Goal: Task Accomplishment & Management: Manage account settings

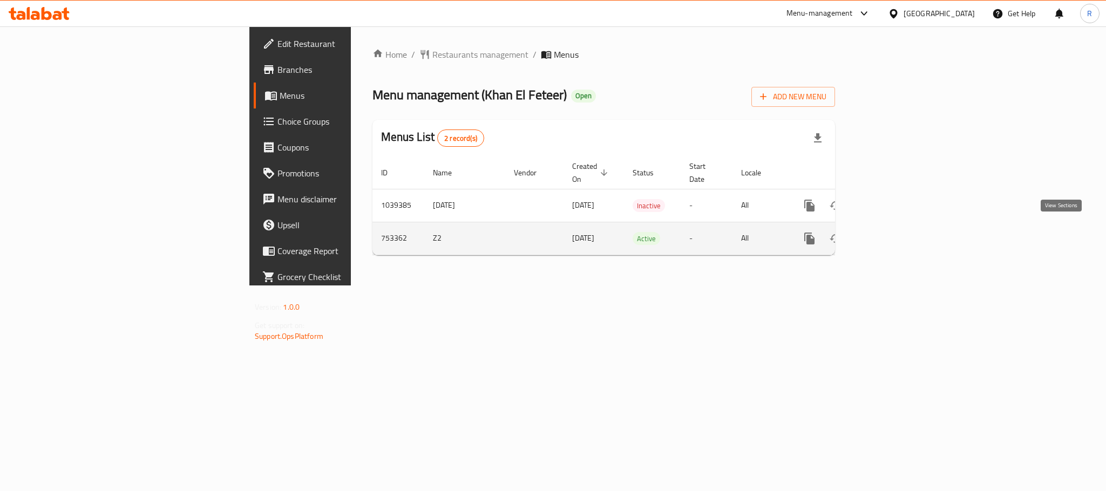
click at [894, 232] on icon "enhanced table" at bounding box center [887, 238] width 13 height 13
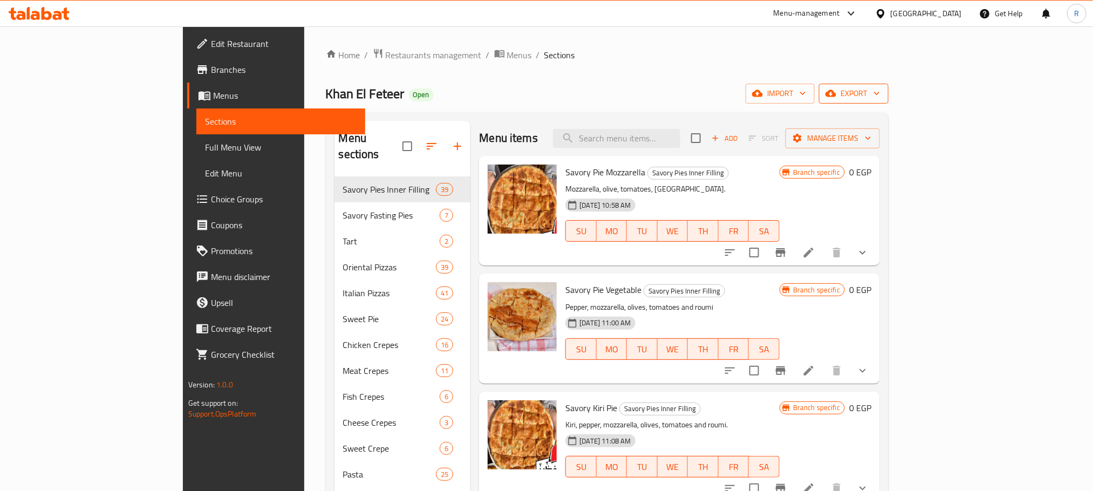
click at [880, 97] on span "export" at bounding box center [854, 93] width 52 height 13
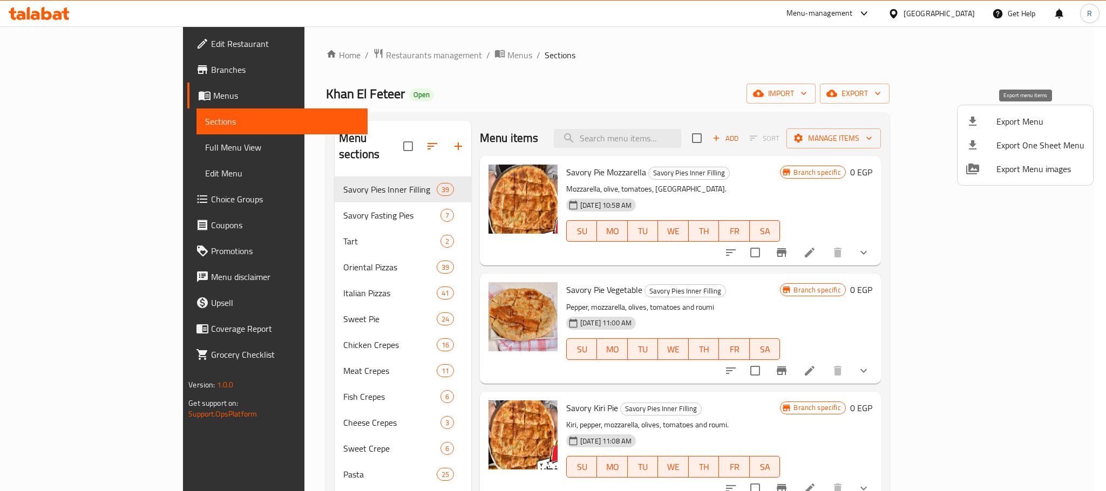
click at [1028, 125] on span "Export Menu" at bounding box center [1040, 121] width 88 height 13
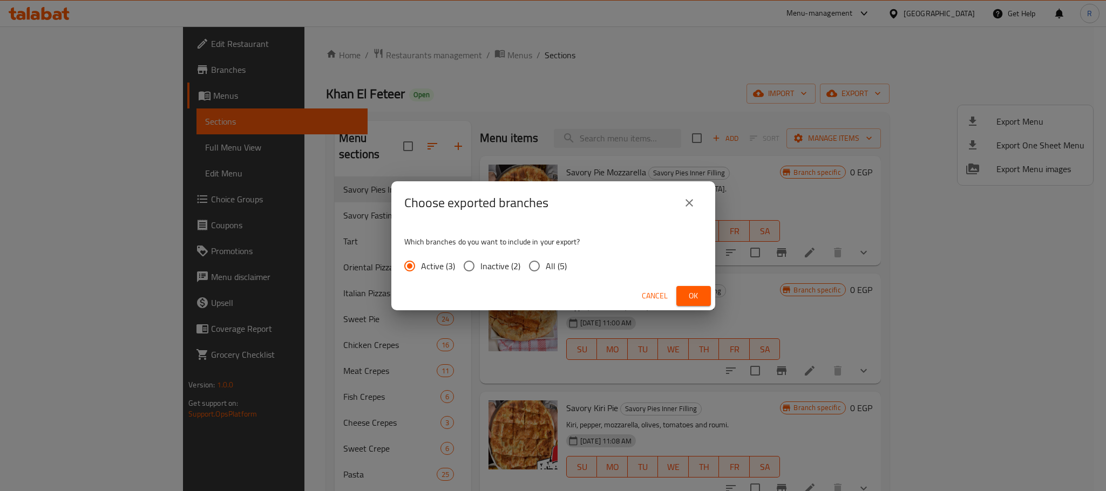
click at [567, 266] on span "All (5)" at bounding box center [556, 266] width 21 height 13
click at [546, 266] on input "All (5)" at bounding box center [534, 266] width 23 height 23
radio input "true"
click at [682, 303] on button "Ok" at bounding box center [693, 296] width 35 height 20
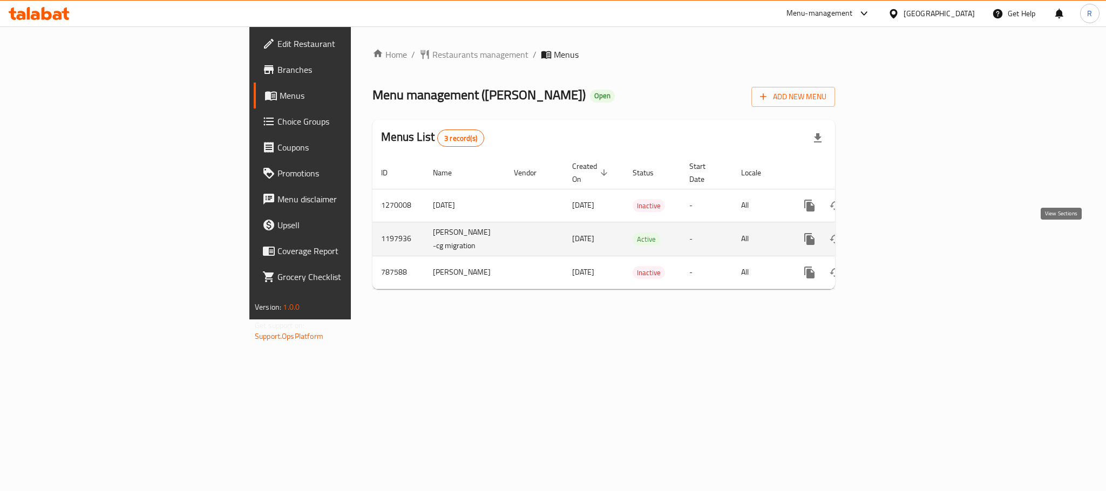
click at [894, 235] on icon "enhanced table" at bounding box center [887, 239] width 13 height 13
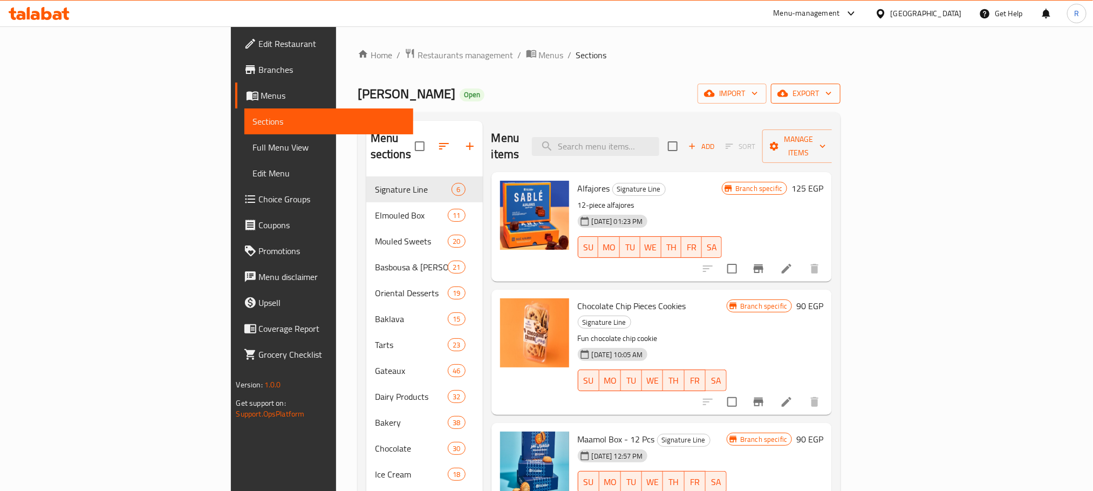
click at [832, 93] on span "export" at bounding box center [806, 93] width 52 height 13
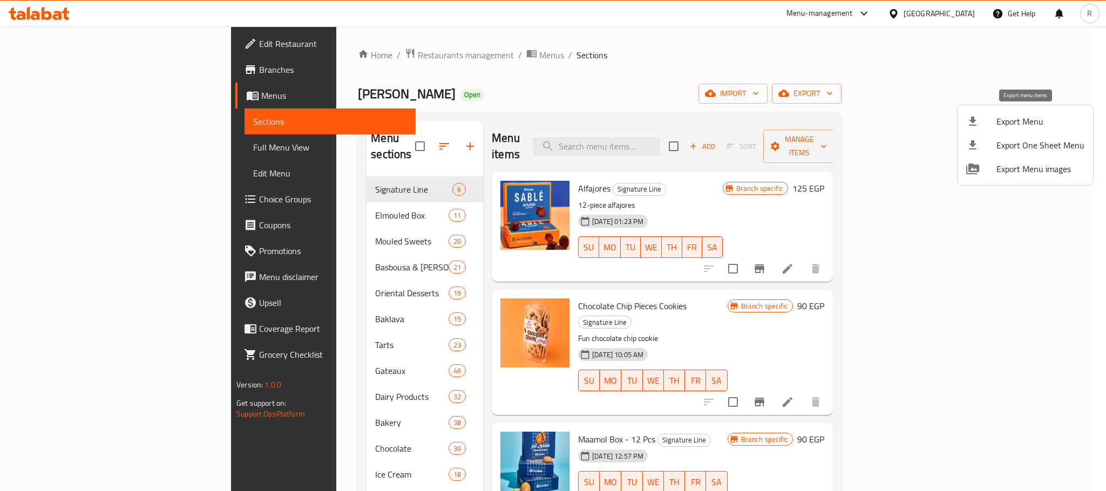
click at [1027, 126] on span "Export Menu" at bounding box center [1040, 121] width 88 height 13
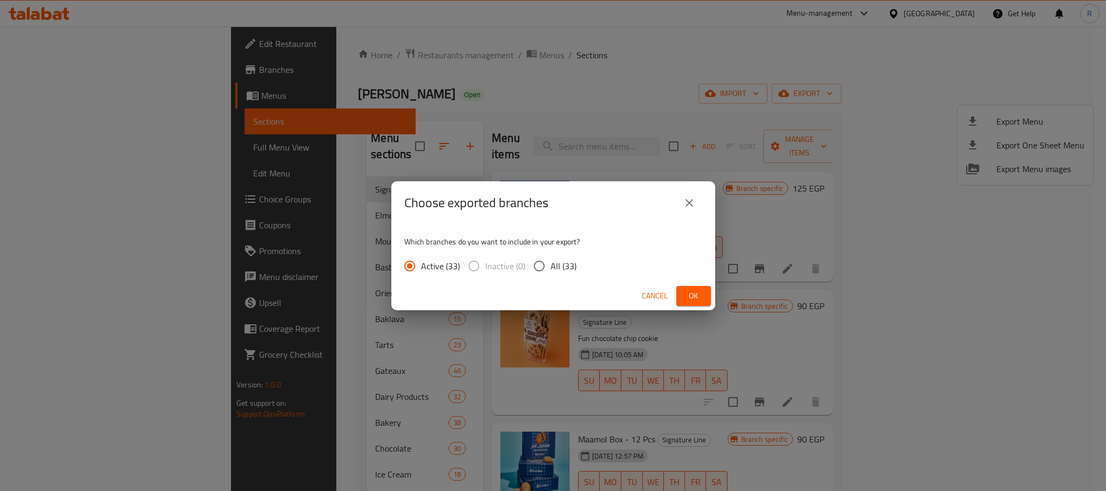
click at [576, 266] on span "All (33)" at bounding box center [563, 266] width 26 height 13
click at [550, 266] on input "All (33)" at bounding box center [539, 266] width 23 height 23
radio input "true"
click at [704, 300] on button "Ok" at bounding box center [693, 296] width 35 height 20
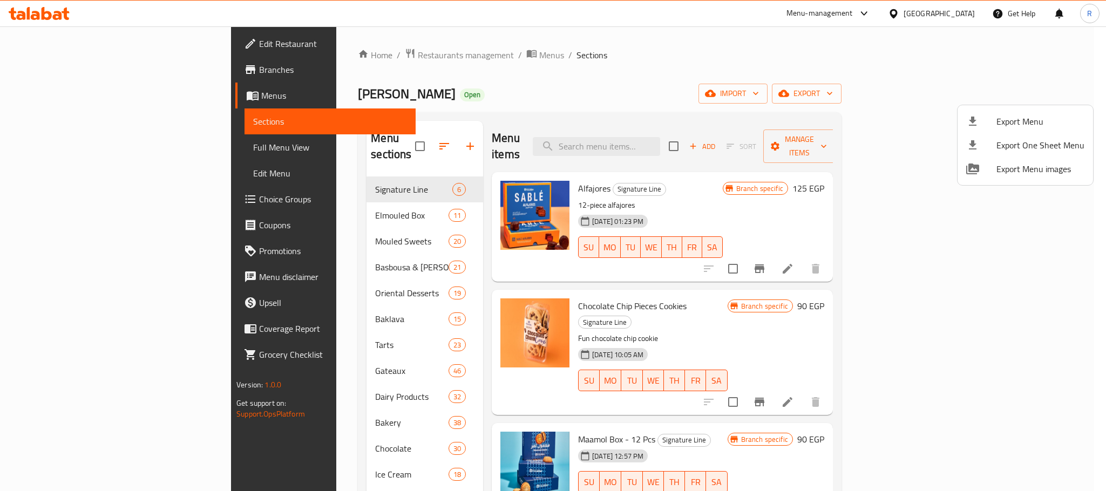
click at [539, 81] on div at bounding box center [553, 245] width 1106 height 491
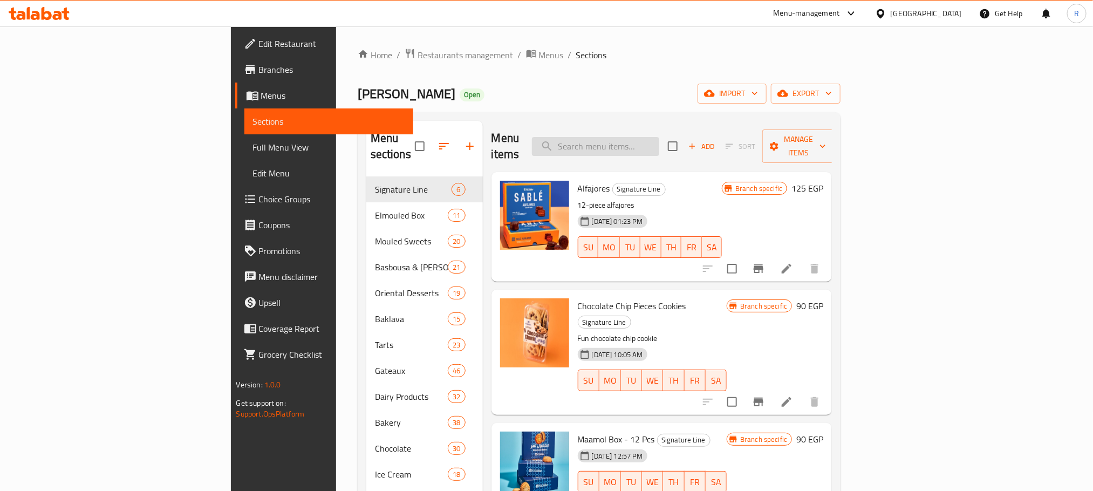
click at [633, 137] on input "search" at bounding box center [595, 146] width 127 height 19
paste input "علبه حلويات شرقيه كبي"
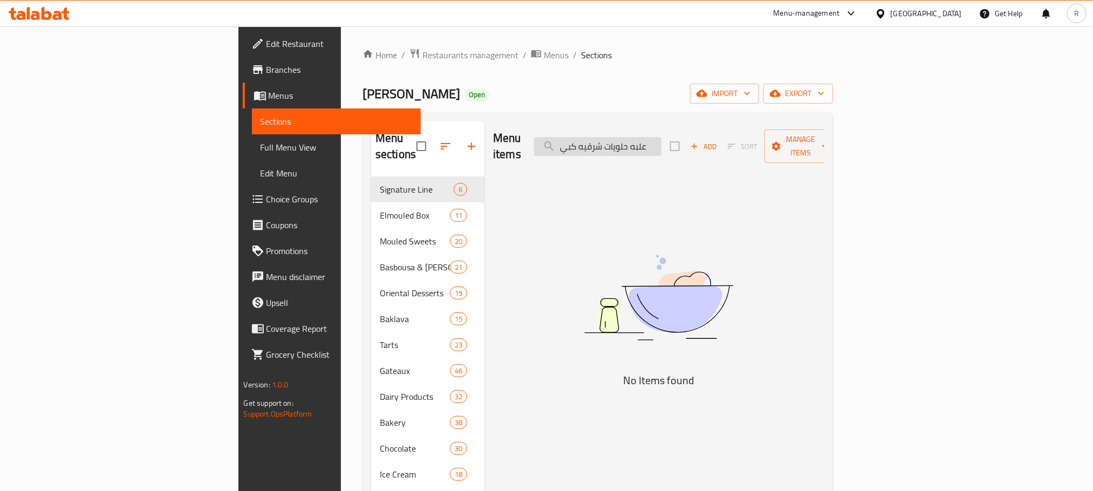
click at [662, 144] on input "علبه حلويات شرقيه كبي" at bounding box center [597, 146] width 127 height 19
click at [662, 146] on input "علبة حلويات شرقيه كبي" at bounding box center [597, 146] width 127 height 19
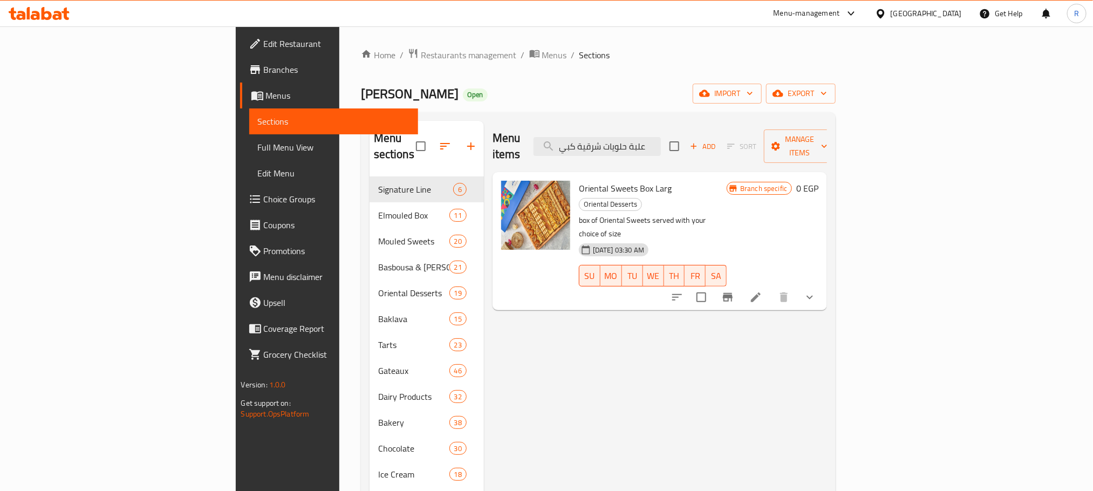
type input "علبة حلويات شرقية كبي"
click at [817, 291] on icon "show more" at bounding box center [810, 297] width 13 height 13
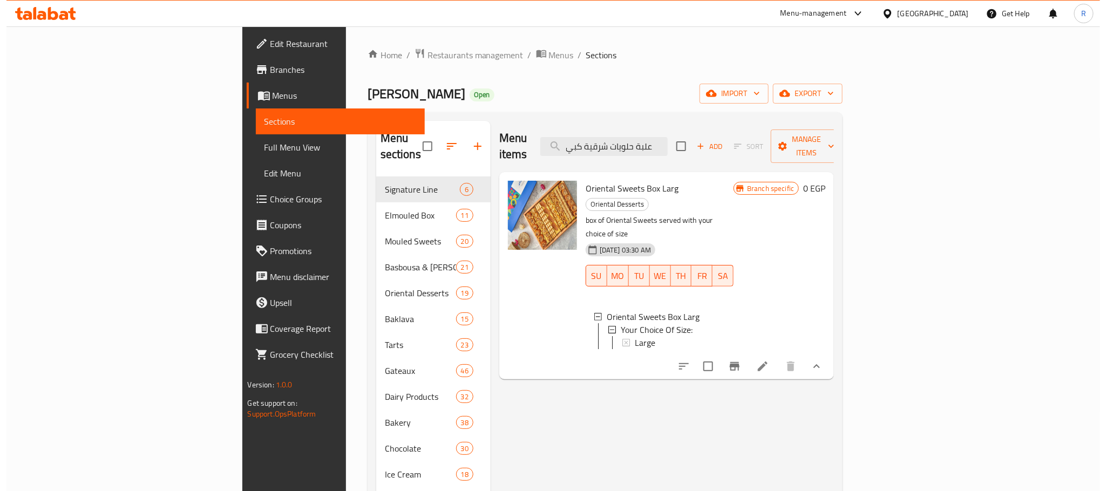
scroll to position [162, 0]
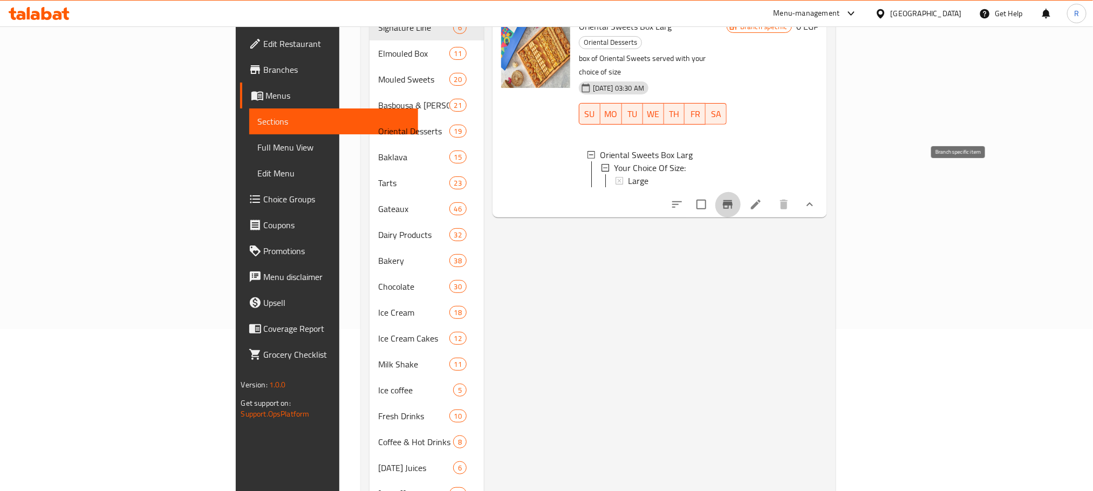
click at [733, 200] on icon "Branch-specific-item" at bounding box center [728, 204] width 10 height 9
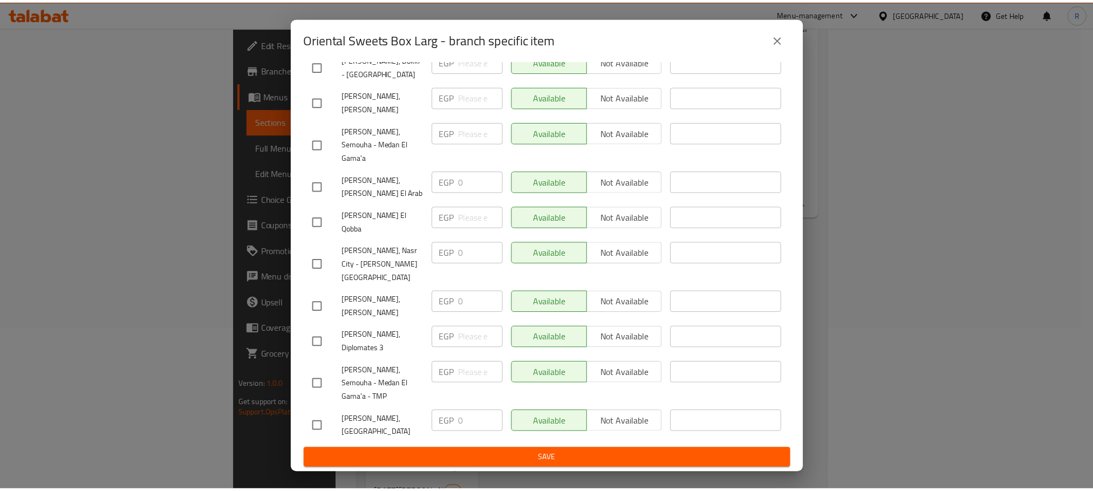
scroll to position [1246, 0]
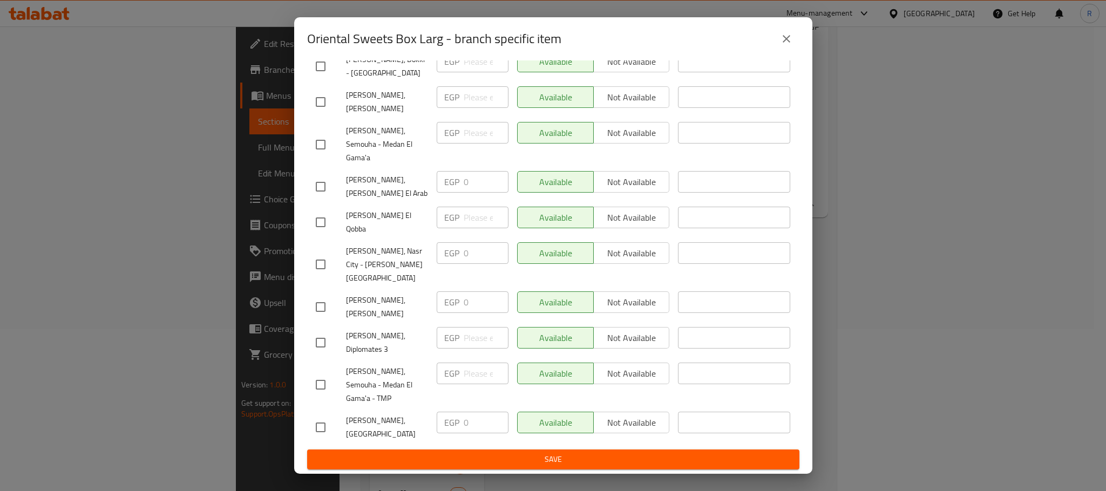
click at [788, 40] on icon "close" at bounding box center [786, 38] width 13 height 13
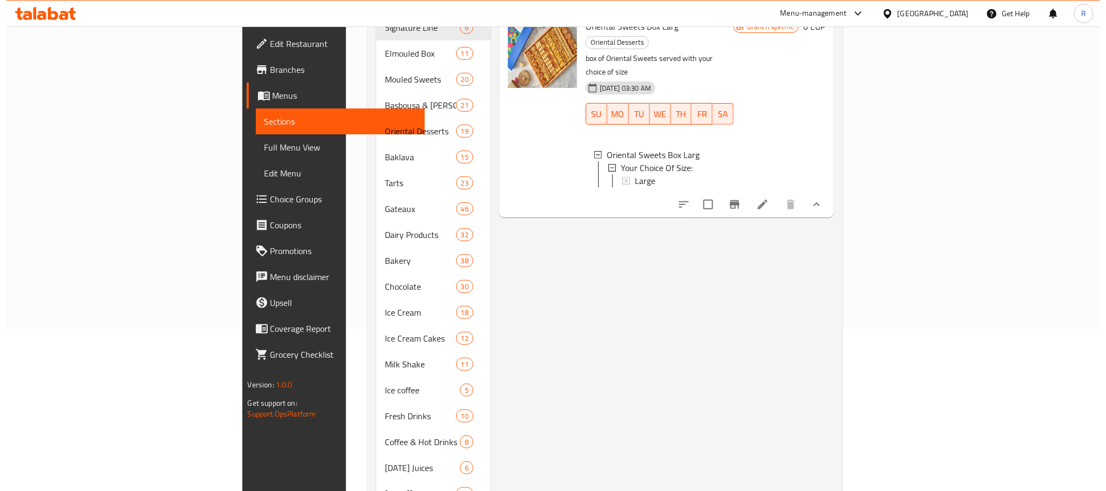
scroll to position [0, 0]
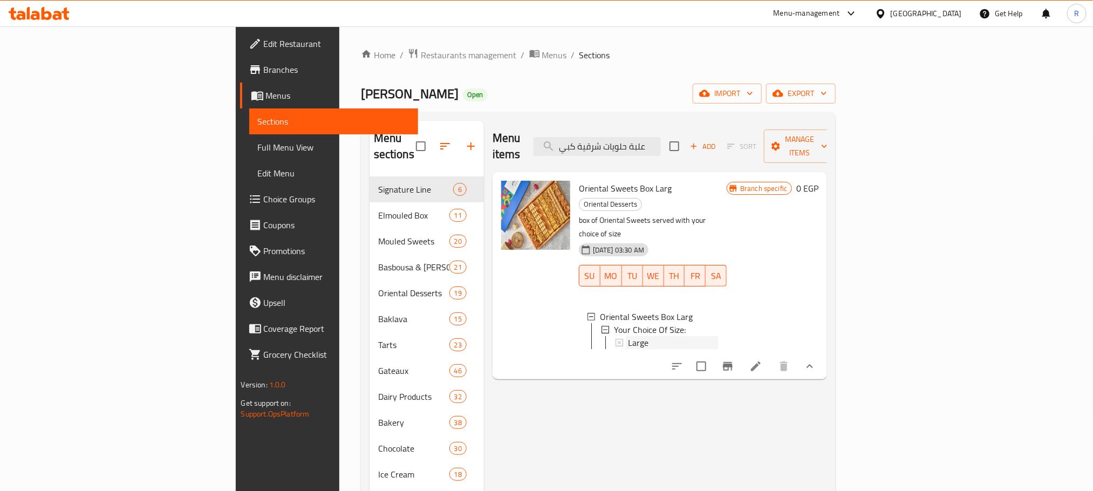
click at [628, 336] on span "Large" at bounding box center [638, 342] width 21 height 13
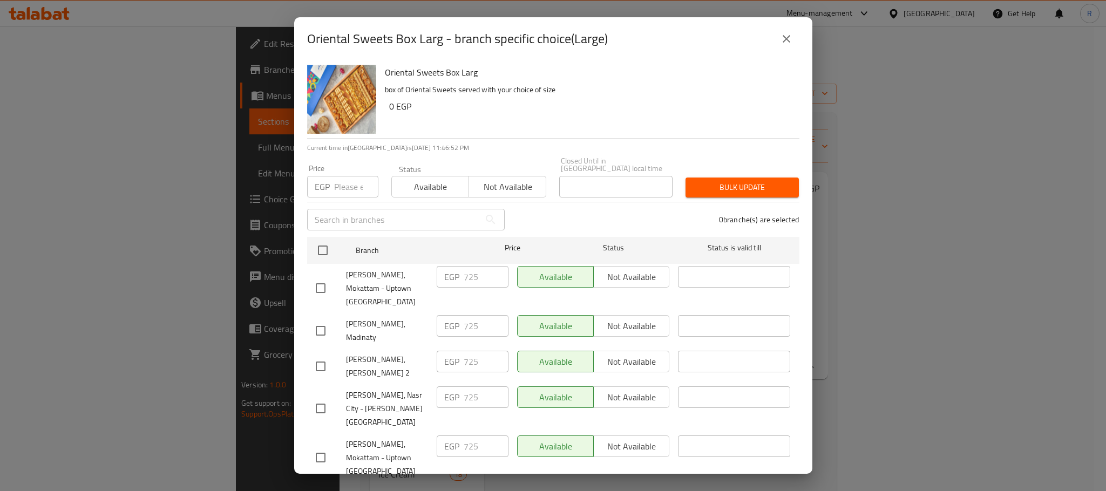
click at [785, 32] on icon "close" at bounding box center [786, 38] width 13 height 13
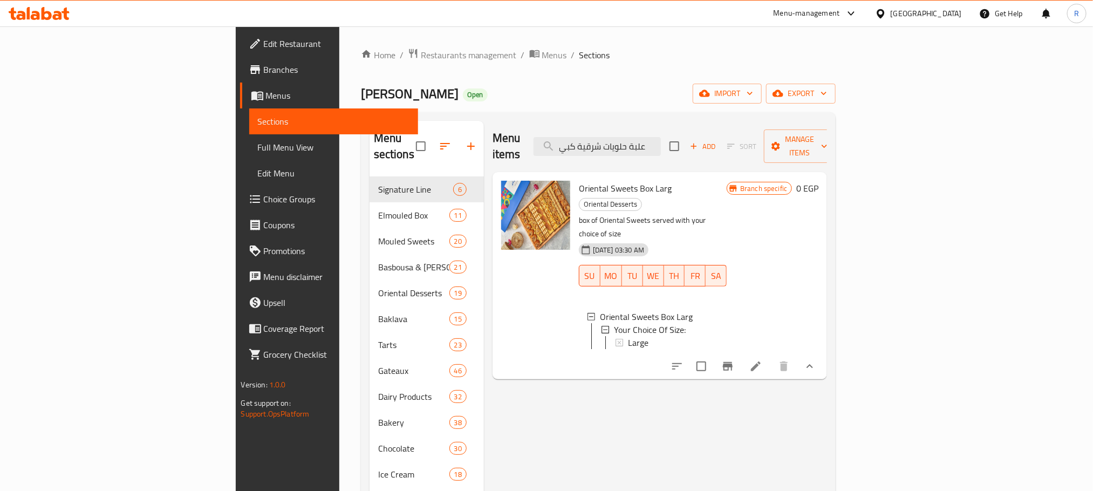
click at [733, 362] on icon "Branch-specific-item" at bounding box center [728, 366] width 10 height 9
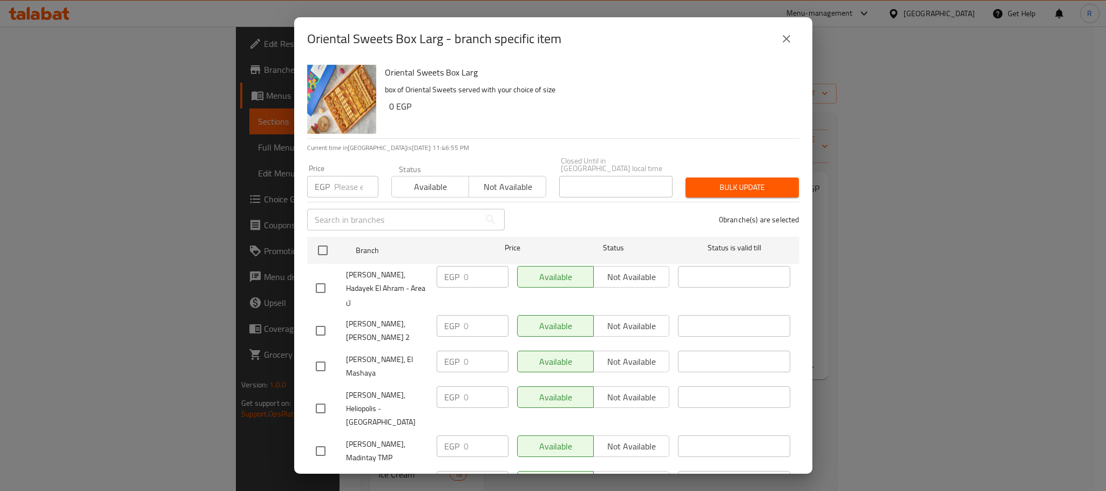
click at [342, 277] on div at bounding box center [331, 288] width 30 height 23
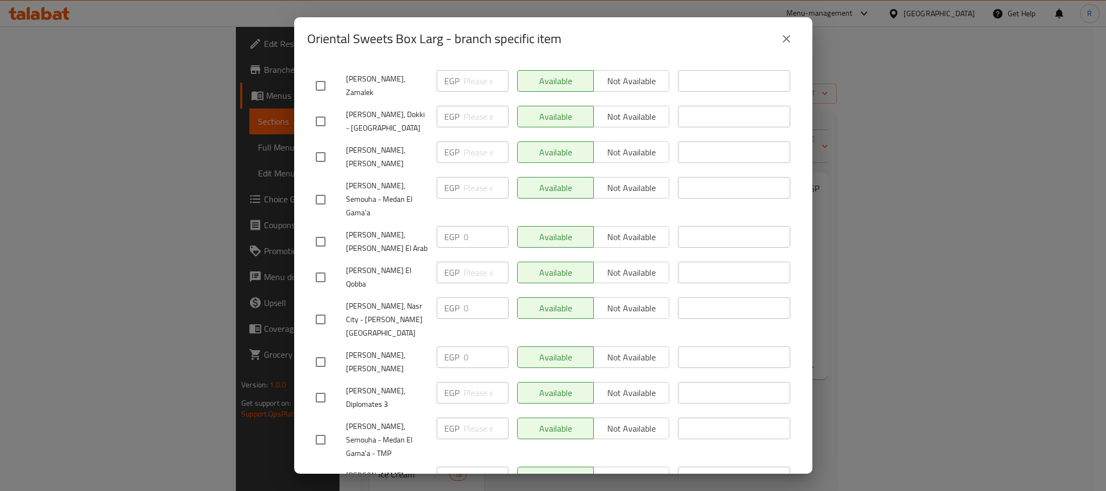
scroll to position [922, 0]
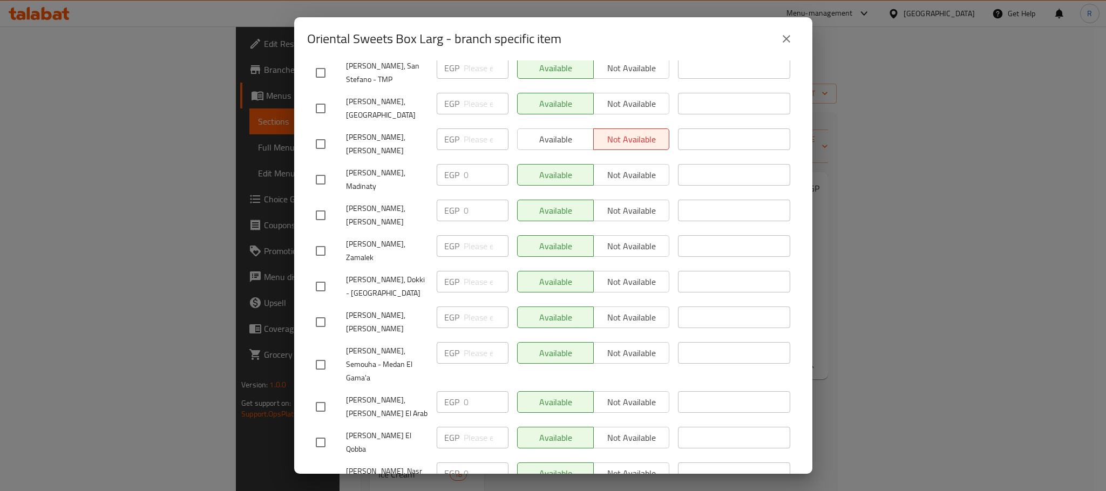
click at [352, 122] on span "Abdel Rahim Koueider, Marassi Village" at bounding box center [387, 108] width 82 height 27
drag, startPoint x: 352, startPoint y: 147, endPoint x: 389, endPoint y: 161, distance: 39.1
click at [389, 122] on span "Abdel Rahim Koueider, Marassi Village" at bounding box center [387, 108] width 82 height 27
click at [332, 34] on h2 "Oriental Sweets Box Larg - branch specific item" at bounding box center [434, 38] width 254 height 17
drag, startPoint x: 332, startPoint y: 34, endPoint x: 433, endPoint y: 43, distance: 100.7
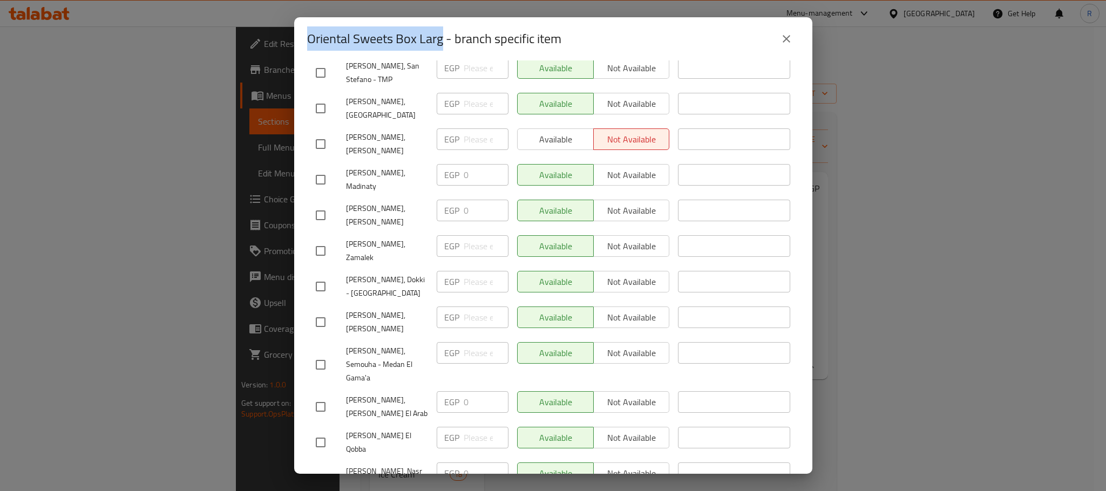
click at [433, 43] on h2 "Oriental Sweets Box Larg - branch specific item" at bounding box center [434, 38] width 254 height 17
copy h2 "Oriental Sweets Box Larg"
click at [780, 44] on icon "close" at bounding box center [786, 38] width 13 height 13
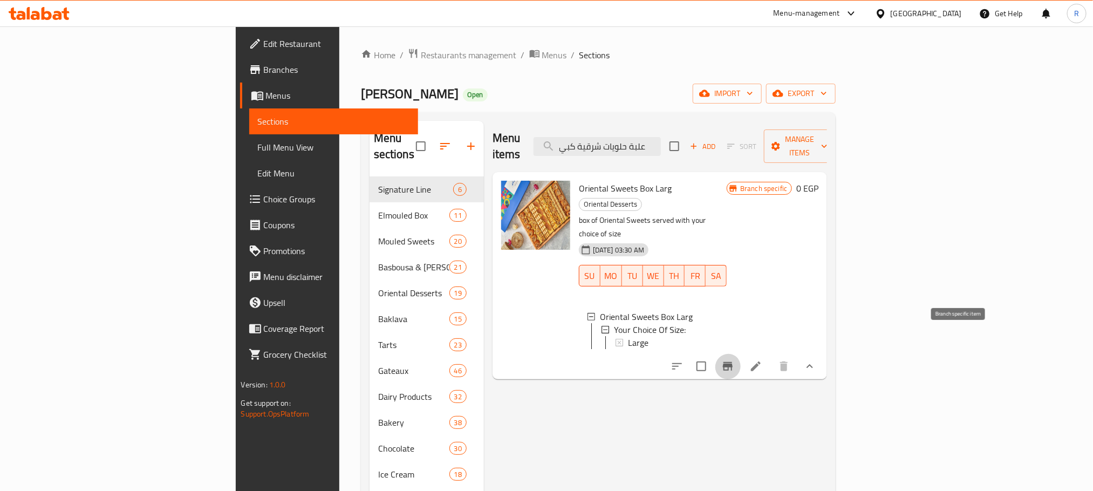
click at [734, 360] on icon "Branch-specific-item" at bounding box center [728, 366] width 13 height 13
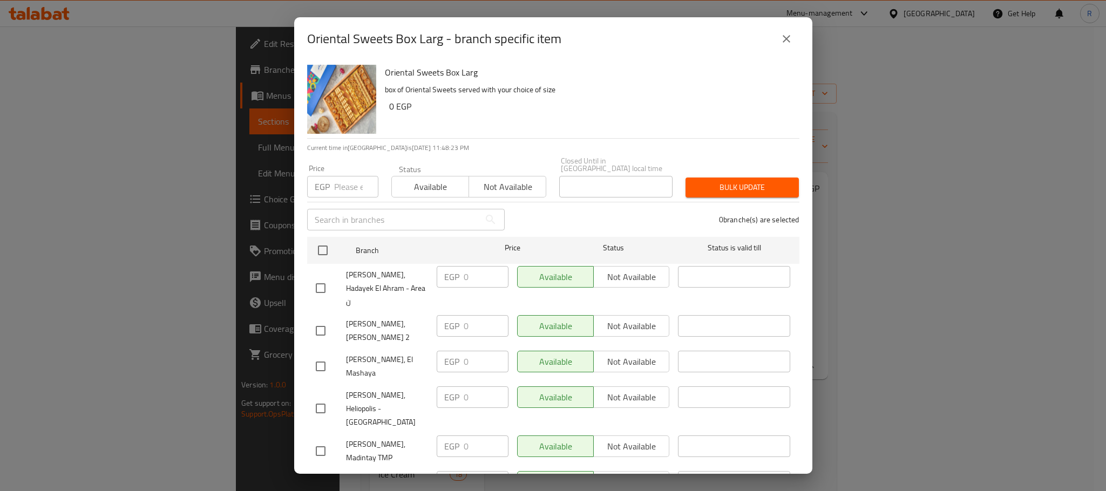
click at [787, 35] on icon "close" at bounding box center [786, 38] width 13 height 13
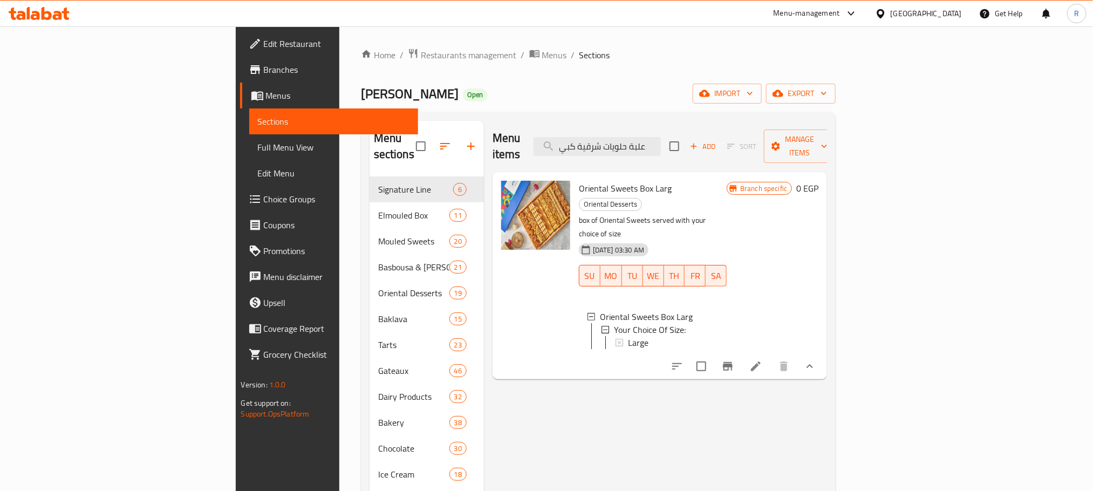
click at [628, 336] on div "Large" at bounding box center [673, 342] width 90 height 13
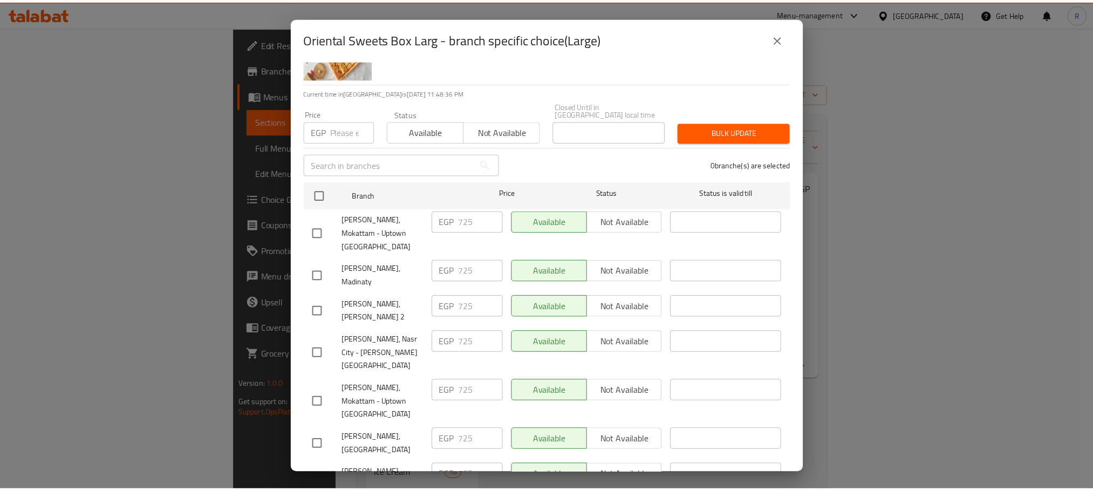
scroll to position [0, 0]
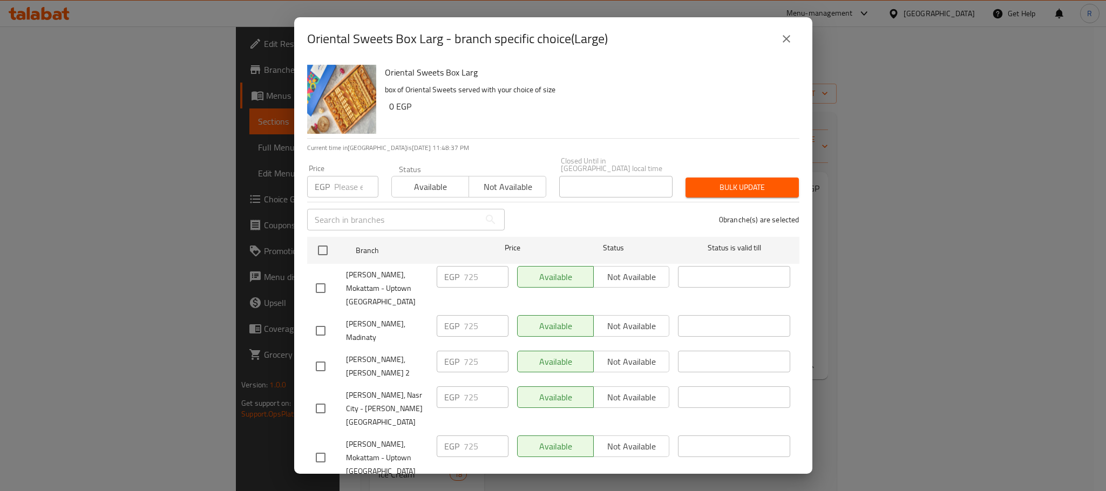
click at [784, 40] on icon "close" at bounding box center [787, 39] width 8 height 8
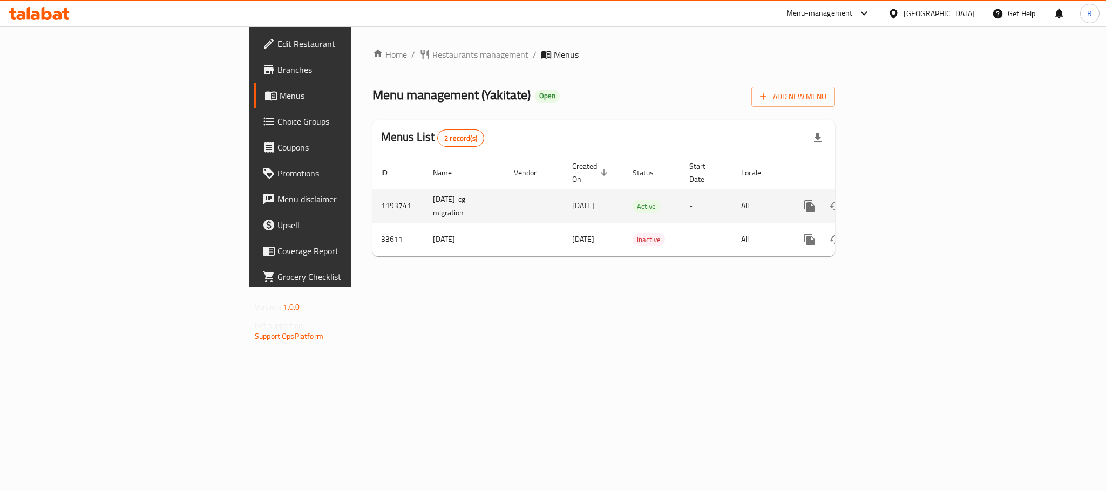
click at [900, 201] on link "enhanced table" at bounding box center [887, 206] width 26 height 26
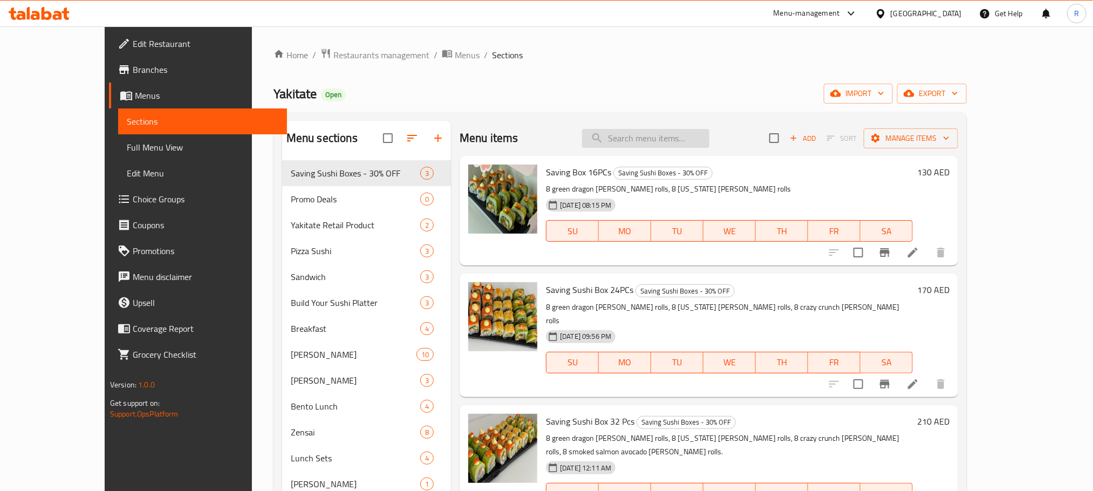
drag, startPoint x: 706, startPoint y: 130, endPoint x: 698, endPoint y: 141, distance: 13.9
click at [698, 141] on div "Menu items Add Sort Manage items" at bounding box center [709, 138] width 499 height 35
click at [698, 141] on input "search" at bounding box center [645, 138] width 127 height 19
paste input "Japanese Souffle Cheesecake Box"
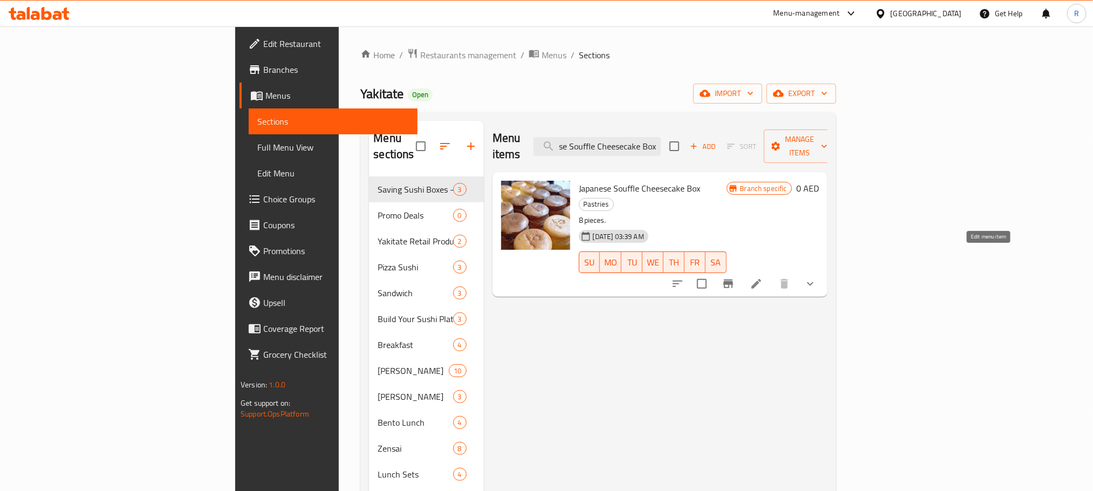
type input "Japanese Souffle Cheesecake Box"
click at [763, 277] on icon at bounding box center [756, 283] width 13 height 13
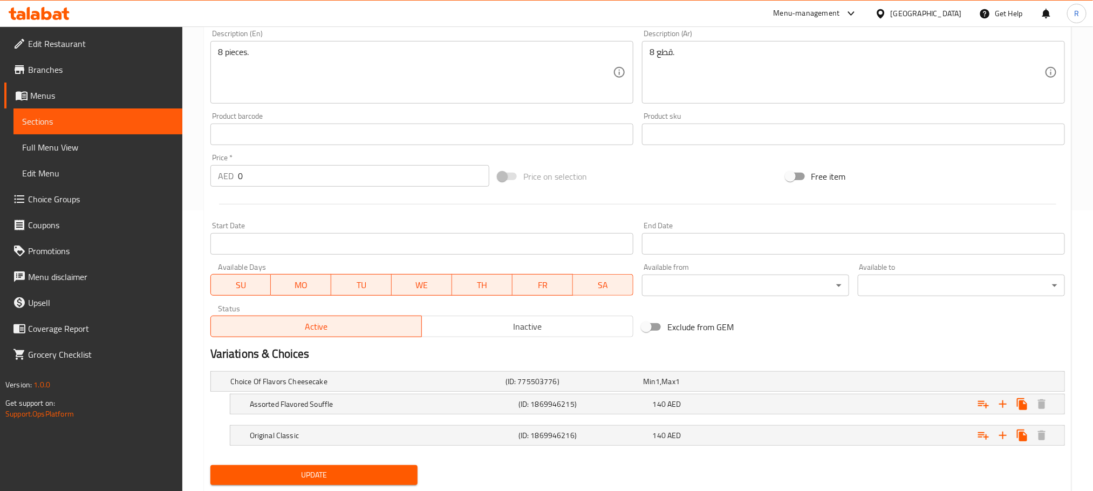
scroll to position [327, 0]
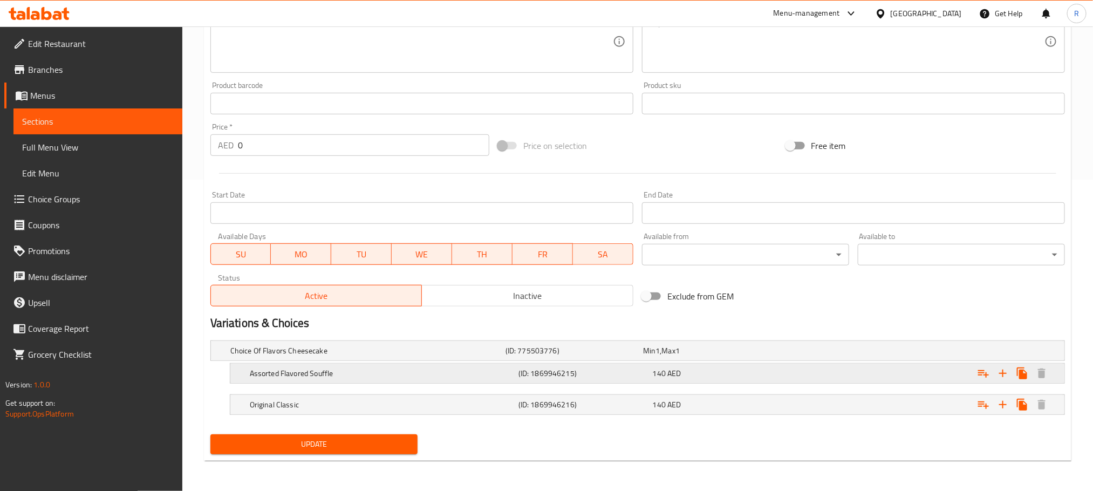
click at [614, 368] on h5 "(ID: 1869946215)" at bounding box center [584, 373] width 130 height 11
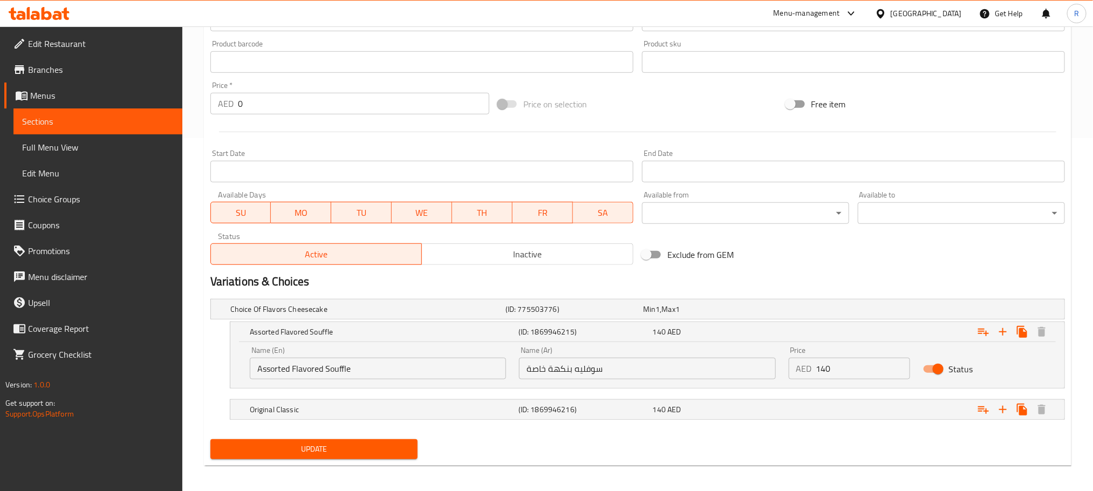
scroll to position [374, 0]
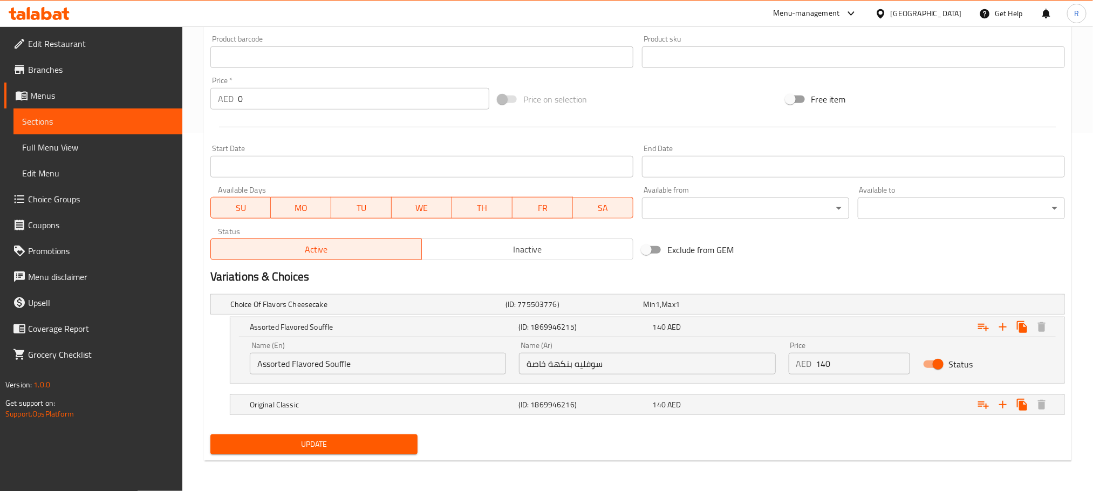
click at [678, 353] on input "سوفليه بنكهة خاصة" at bounding box center [647, 364] width 256 height 22
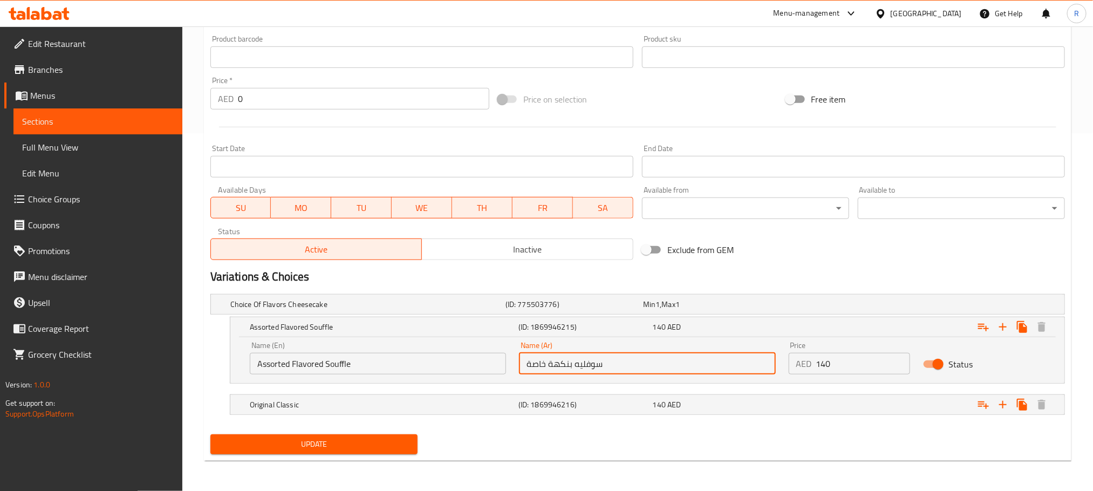
click at [533, 358] on input "سوفليه بنكهة خاصة" at bounding box center [647, 364] width 256 height 22
click at [534, 362] on input "سوفليه بنكهة خاصة" at bounding box center [647, 364] width 256 height 22
type input "سوفليه بنكهة متنوعة"
click at [210, 434] on button "Update" at bounding box center [313, 444] width 207 height 20
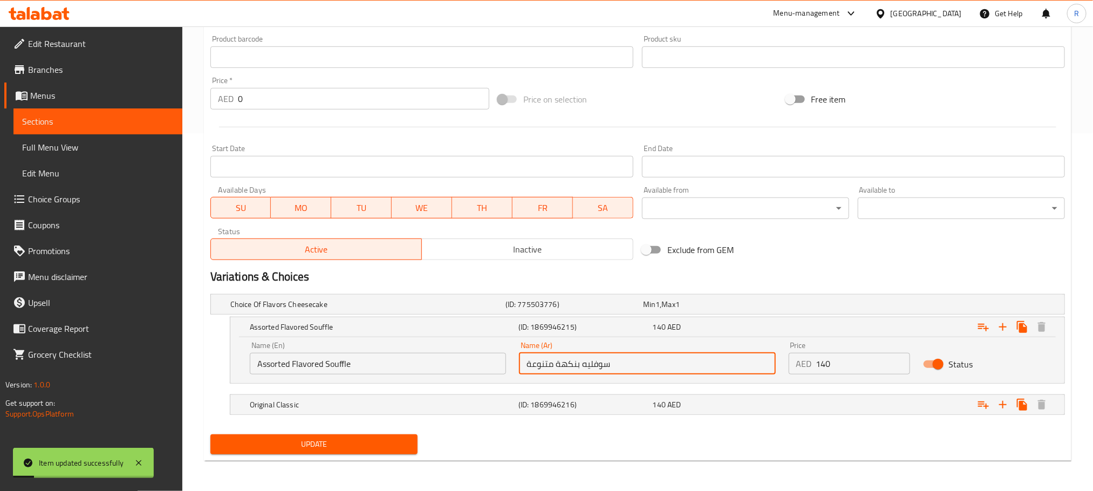
scroll to position [0, 0]
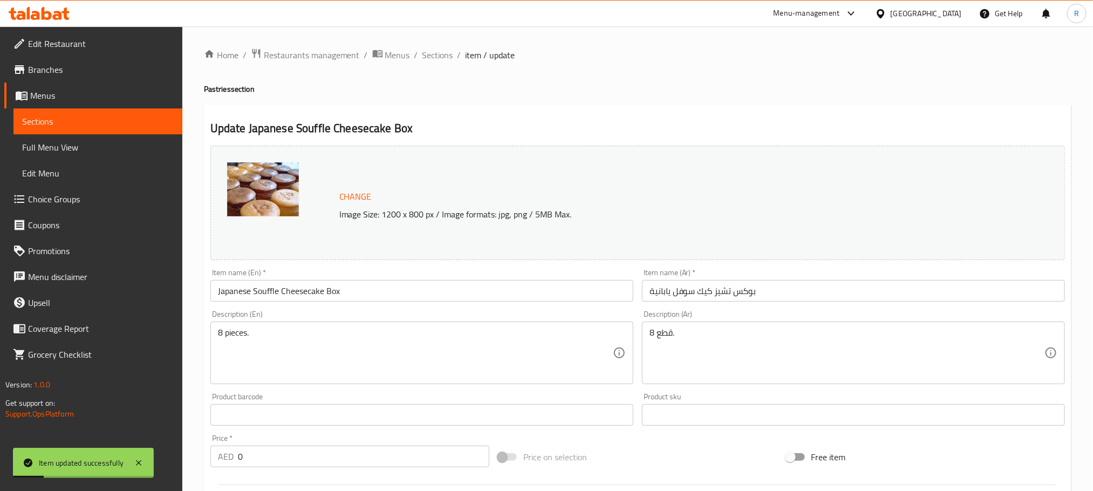
click at [347, 301] on input "Japanese Souffle Cheesecake Box" at bounding box center [421, 291] width 423 height 22
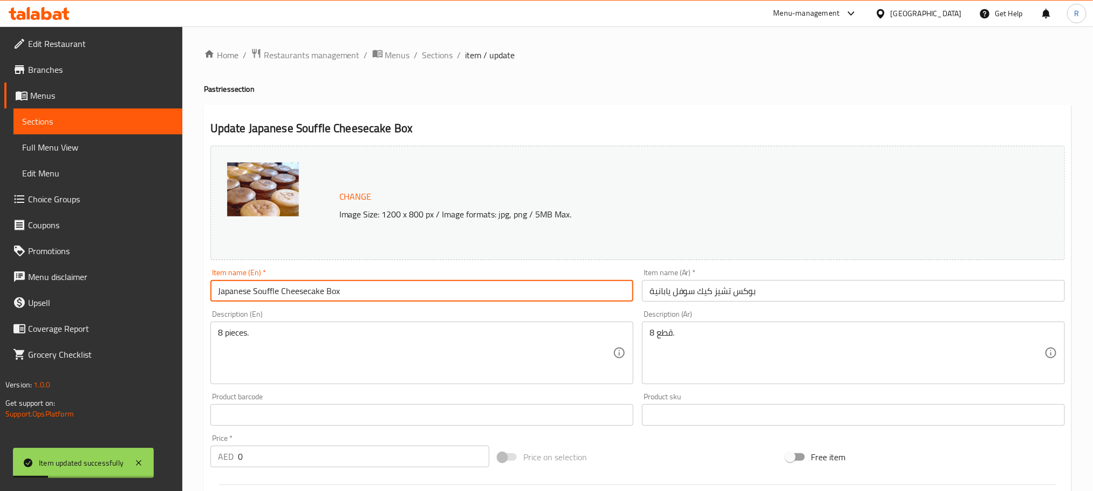
click at [347, 301] on input "Japanese Souffle Cheesecake Box" at bounding box center [421, 291] width 423 height 22
click at [113, 151] on span "Full Menu View" at bounding box center [98, 147] width 152 height 13
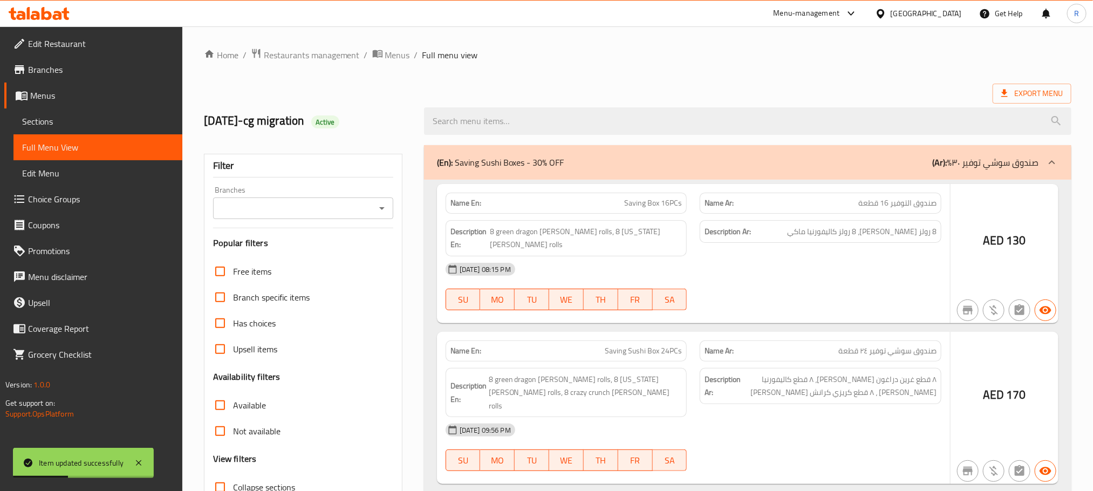
click at [638, 117] on input "search" at bounding box center [748, 121] width 648 height 28
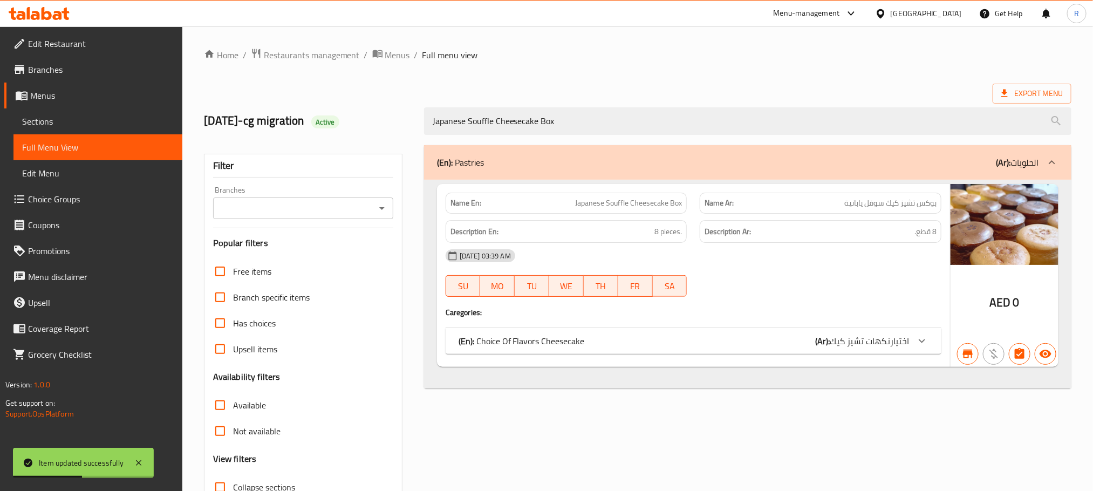
type input "Japanese Souffle Cheesecake Box"
click at [664, 348] on div "(En): Choice Of Flavors Cheesecake (Ar): اختيارنكهات تشيز كيك" at bounding box center [684, 341] width 451 height 13
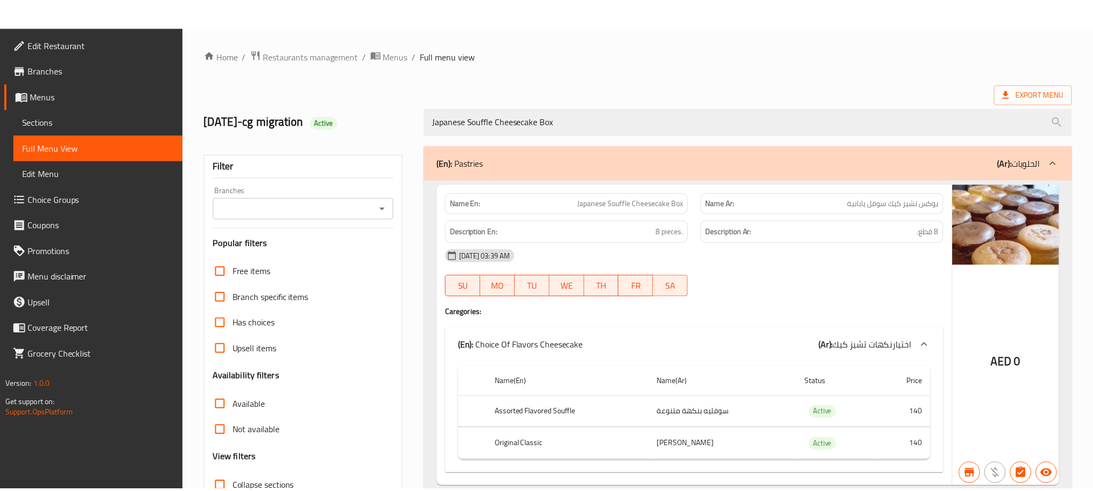
scroll to position [100, 0]
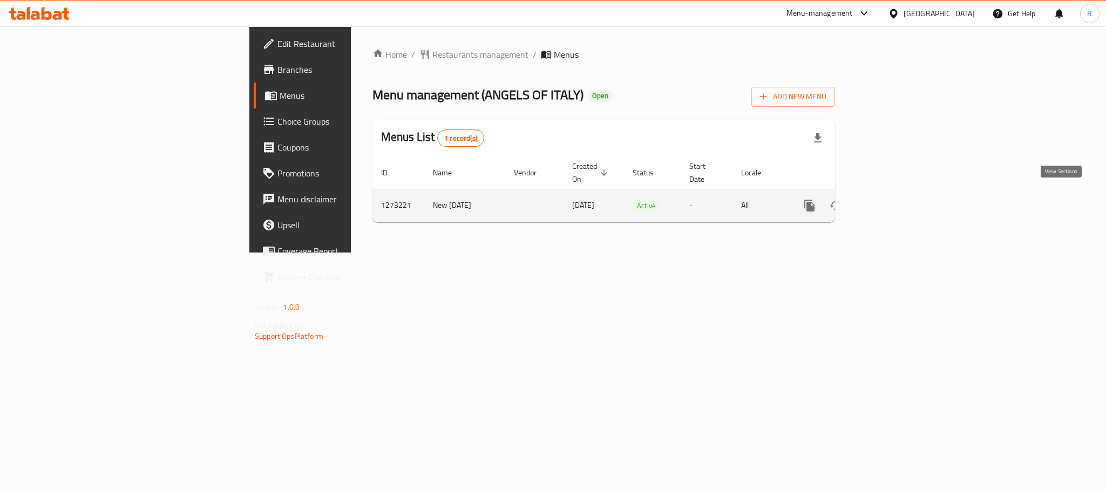
click at [894, 199] on icon "enhanced table" at bounding box center [887, 205] width 13 height 13
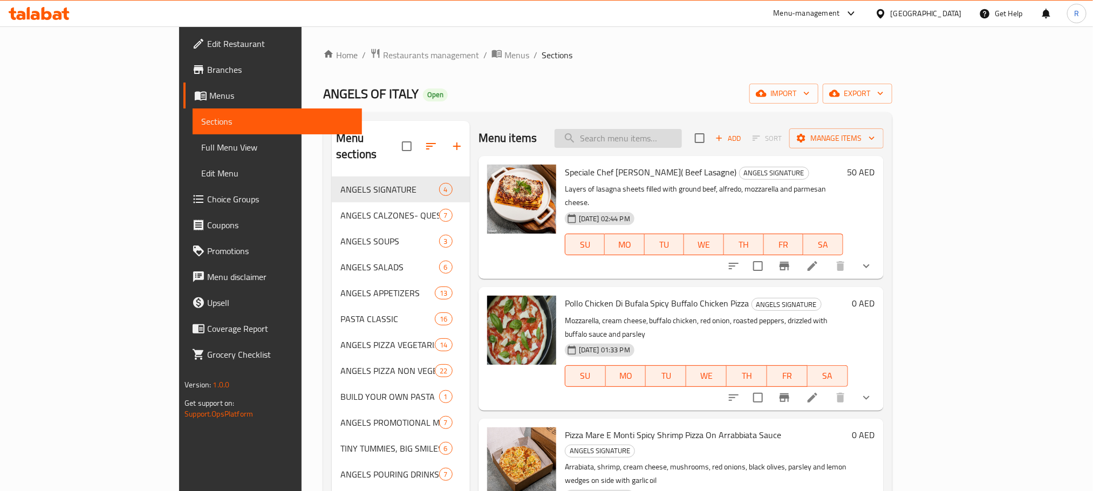
click at [678, 146] on input "search" at bounding box center [618, 138] width 127 height 19
paste input "Pizza Angels Bianca New"
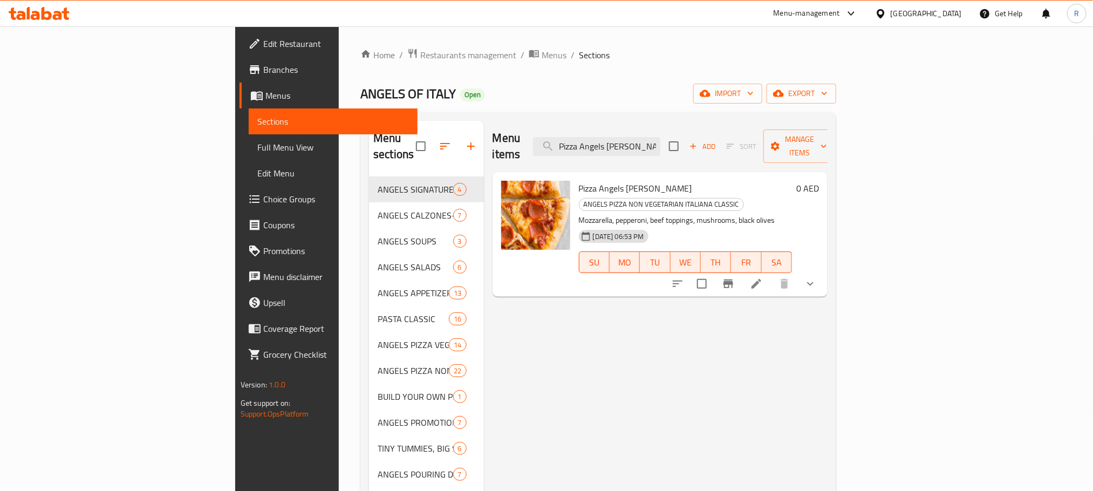
type input "Pizza Angels Bianca New"
click at [772, 274] on li at bounding box center [756, 283] width 30 height 19
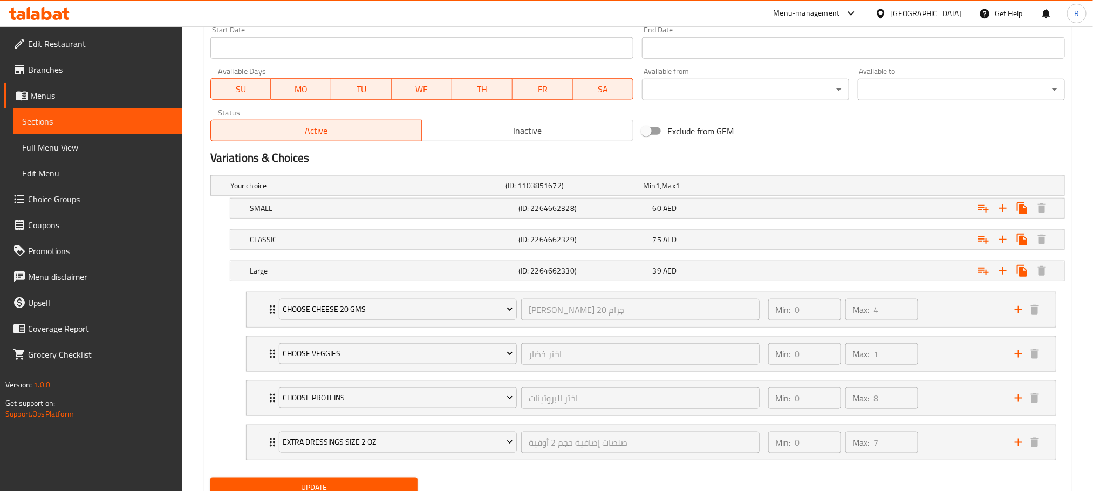
scroll to position [544, 0]
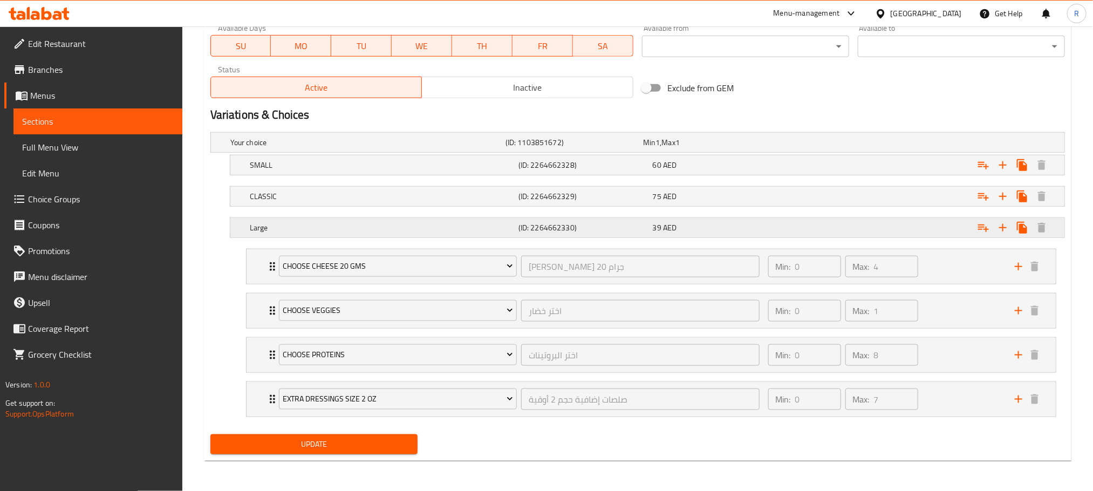
click at [403, 216] on div "Large (ID: 2264662330) 39 AED" at bounding box center [651, 228] width 806 height 24
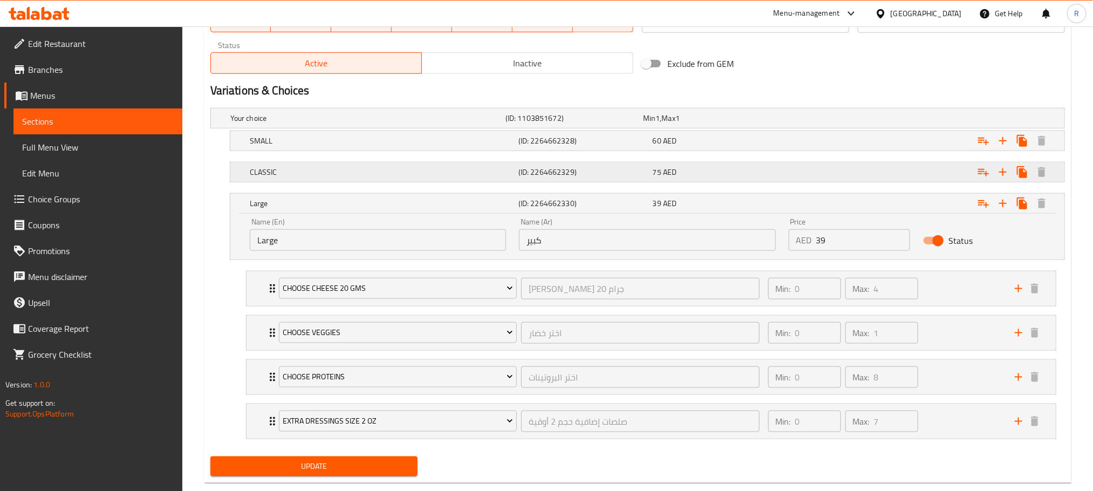
click at [559, 178] on h5 "(ID: 2264662329)" at bounding box center [584, 172] width 130 height 11
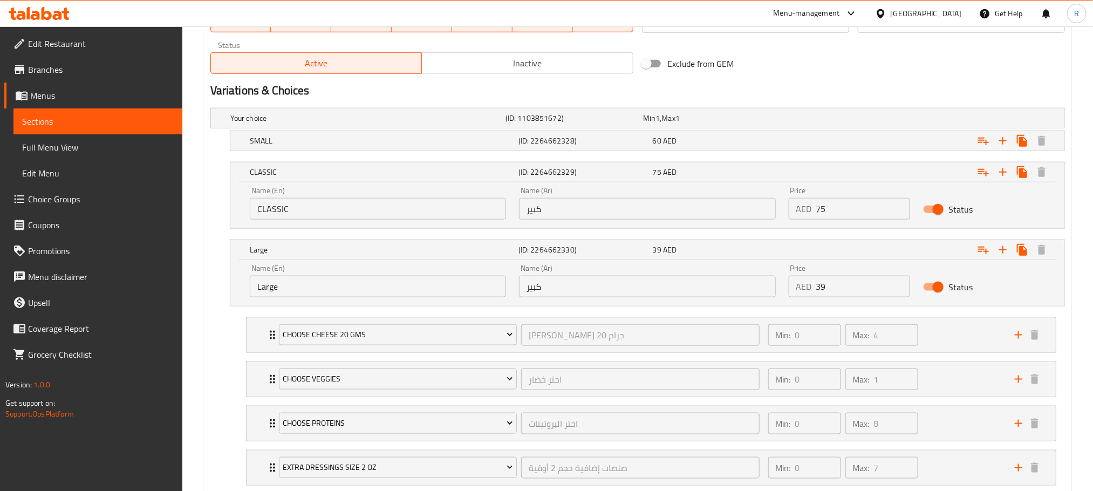
click at [434, 220] on input "CLASSIC" at bounding box center [378, 209] width 256 height 22
type input "Classic"
click at [617, 220] on input "كبير" at bounding box center [647, 209] width 256 height 22
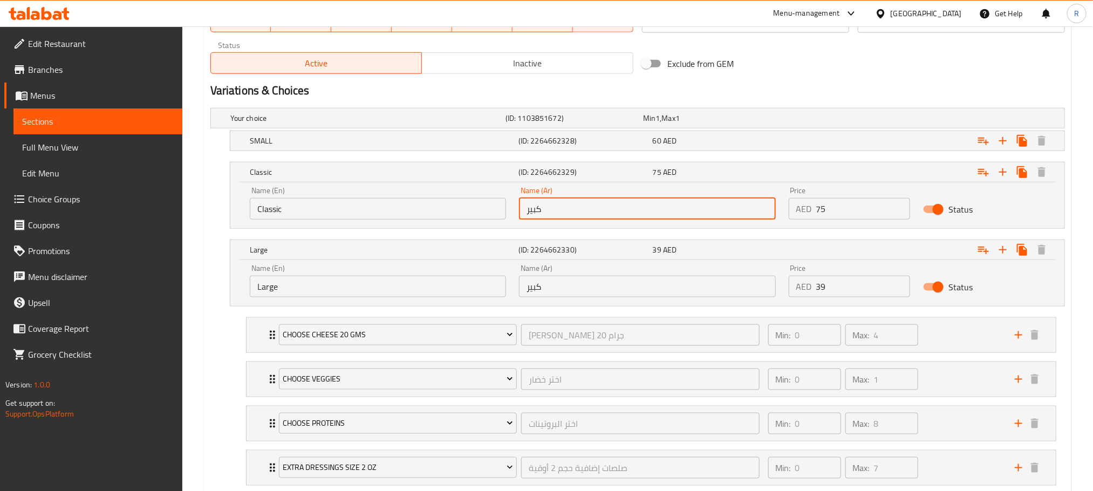
click at [617, 220] on input "كبير" at bounding box center [647, 209] width 256 height 22
type input "كلاسيك"
click at [585, 146] on h5 "(ID: 2264662328)" at bounding box center [584, 140] width 130 height 11
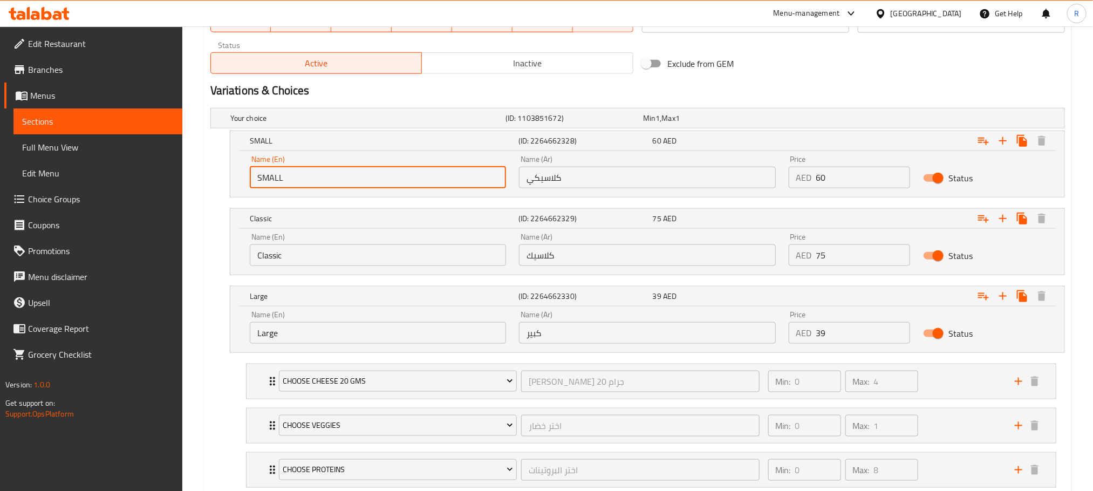
click at [338, 188] on input "SMALL" at bounding box center [378, 178] width 256 height 22
type input "Small"
click at [606, 186] on input "كلاسيكي" at bounding box center [647, 178] width 256 height 22
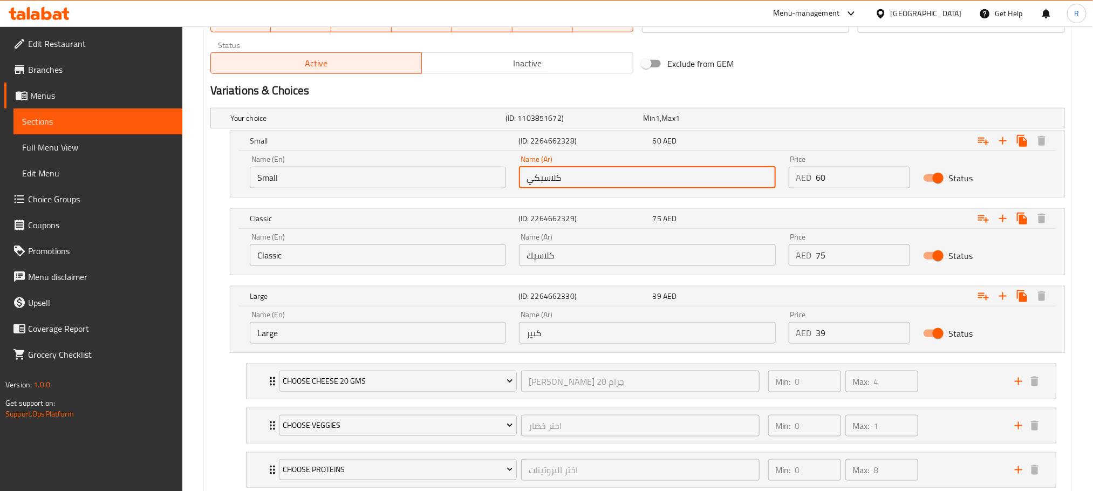
click at [606, 186] on input "كلاسيكي" at bounding box center [647, 178] width 256 height 22
type input "صغير"
click at [102, 154] on span "Full Menu View" at bounding box center [98, 147] width 152 height 13
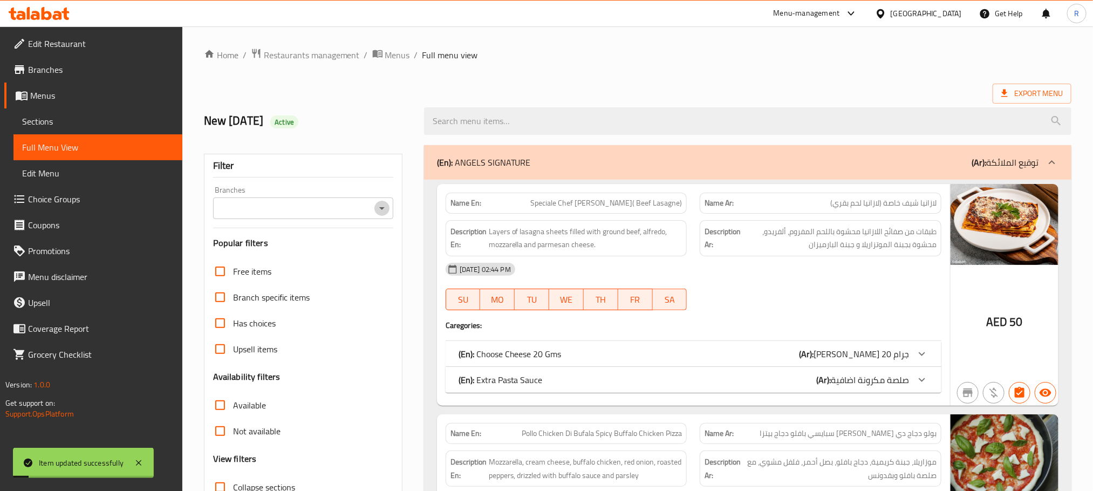
click at [385, 212] on icon "Open" at bounding box center [382, 208] width 13 height 13
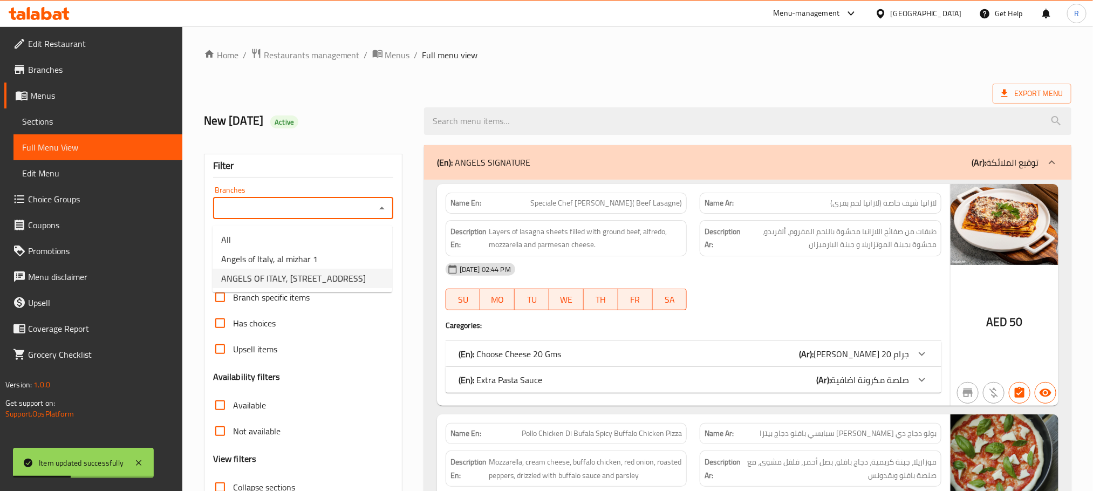
click at [337, 279] on span "ANGELS OF ITALY, Al Khawaneej 1" at bounding box center [293, 278] width 145 height 13
type input "ANGELS OF ITALY, Al Khawaneej 1"
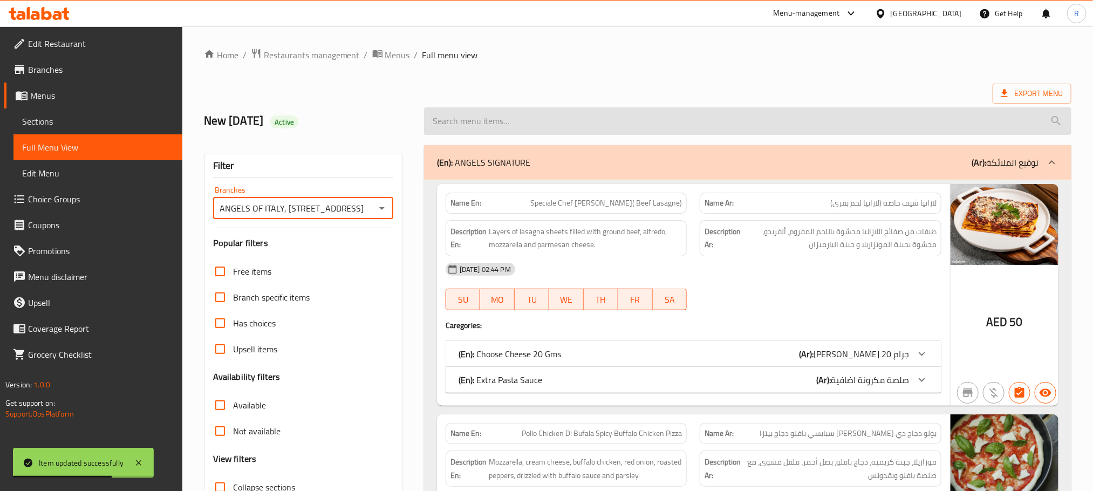
click at [575, 128] on input "search" at bounding box center [748, 121] width 648 height 28
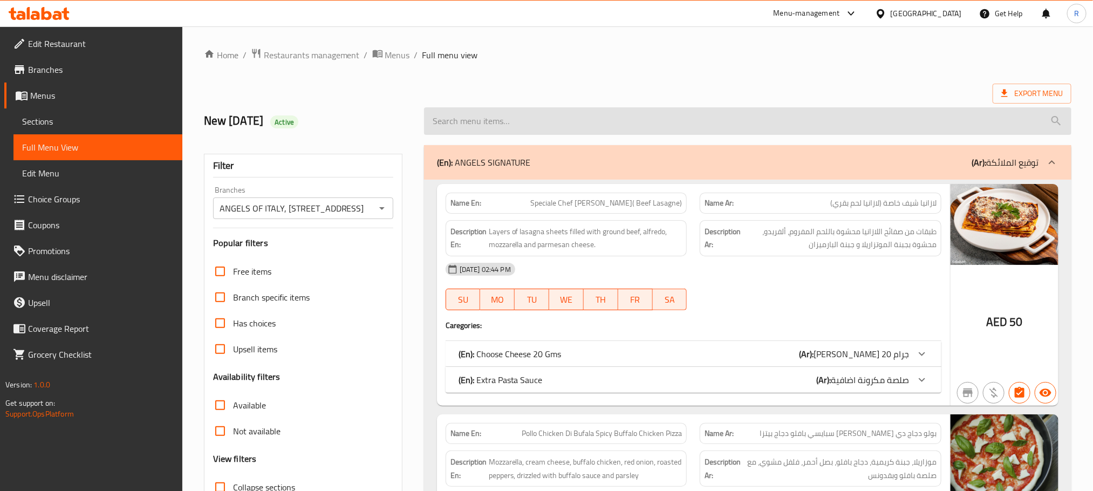
click at [575, 125] on input "search" at bounding box center [748, 121] width 648 height 28
paste input "Pizza Angels Bianca New"
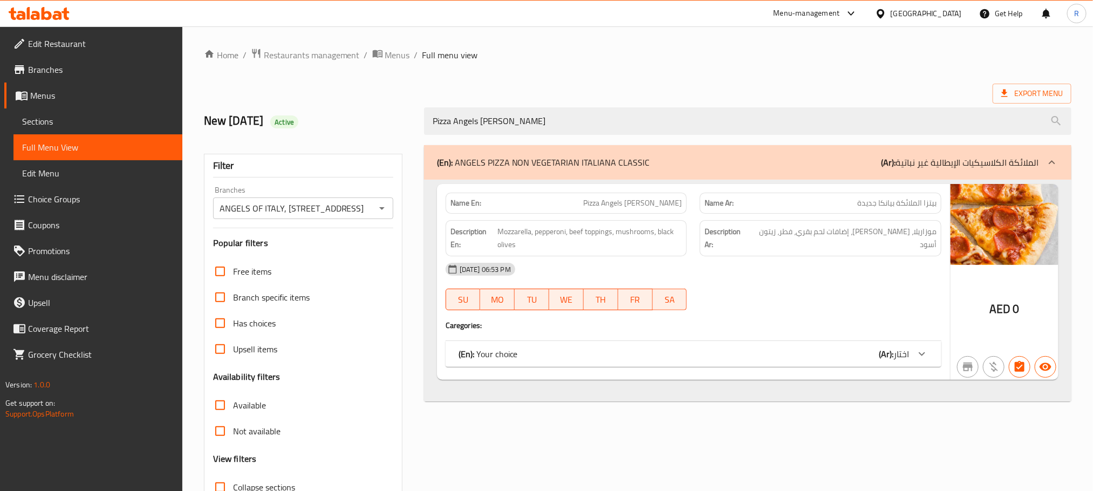
type input "Pizza Angels Bianca New"
click at [643, 355] on div "(En): Your choice (Ar): اختار" at bounding box center [684, 354] width 451 height 13
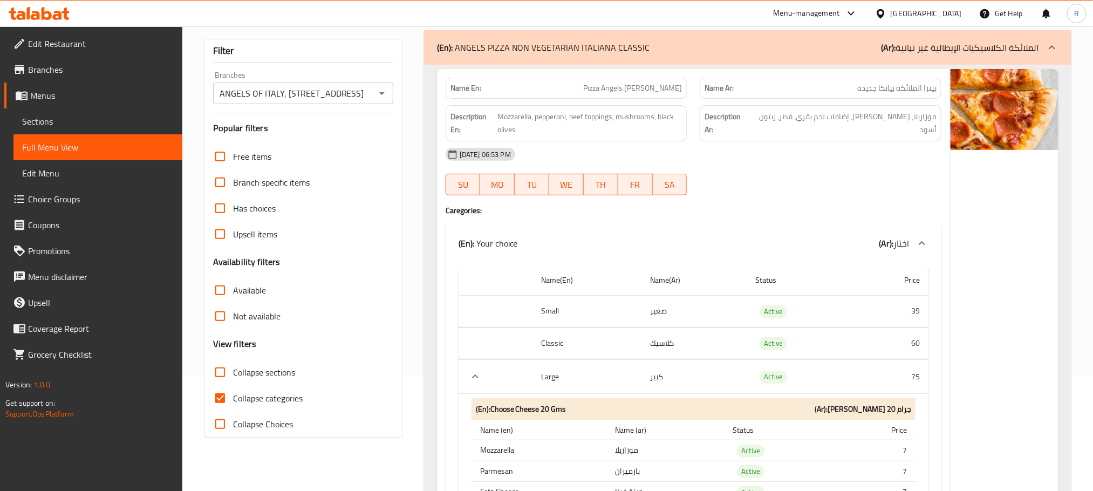
scroll to position [162, 0]
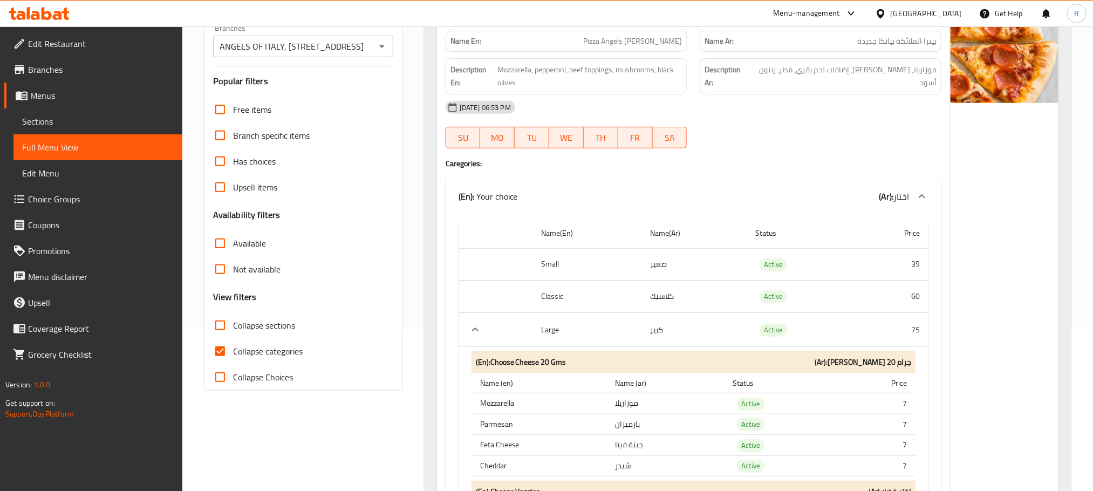
click at [477, 336] on icon "expand row" at bounding box center [475, 329] width 13 height 13
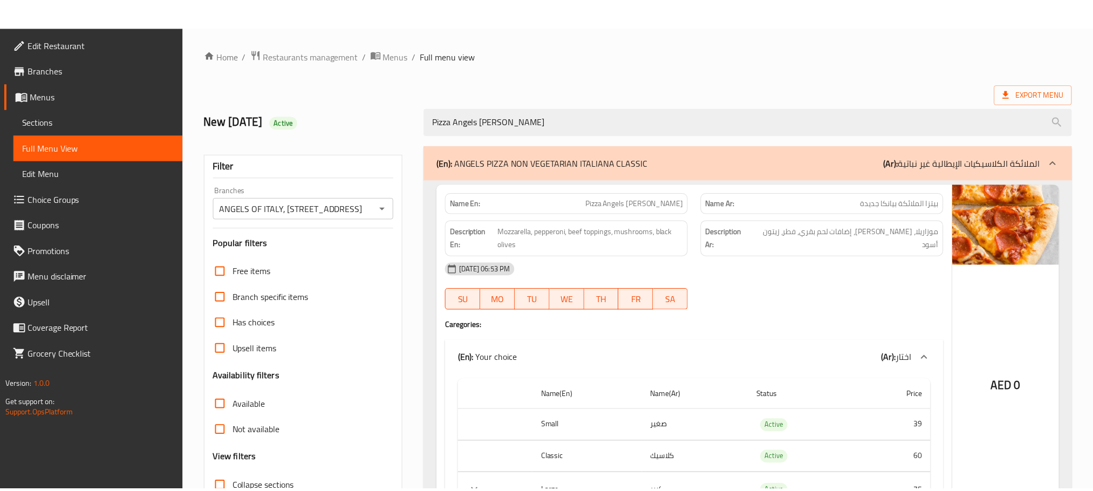
scroll to position [100, 0]
